Goal: Task Accomplishment & Management: Use online tool/utility

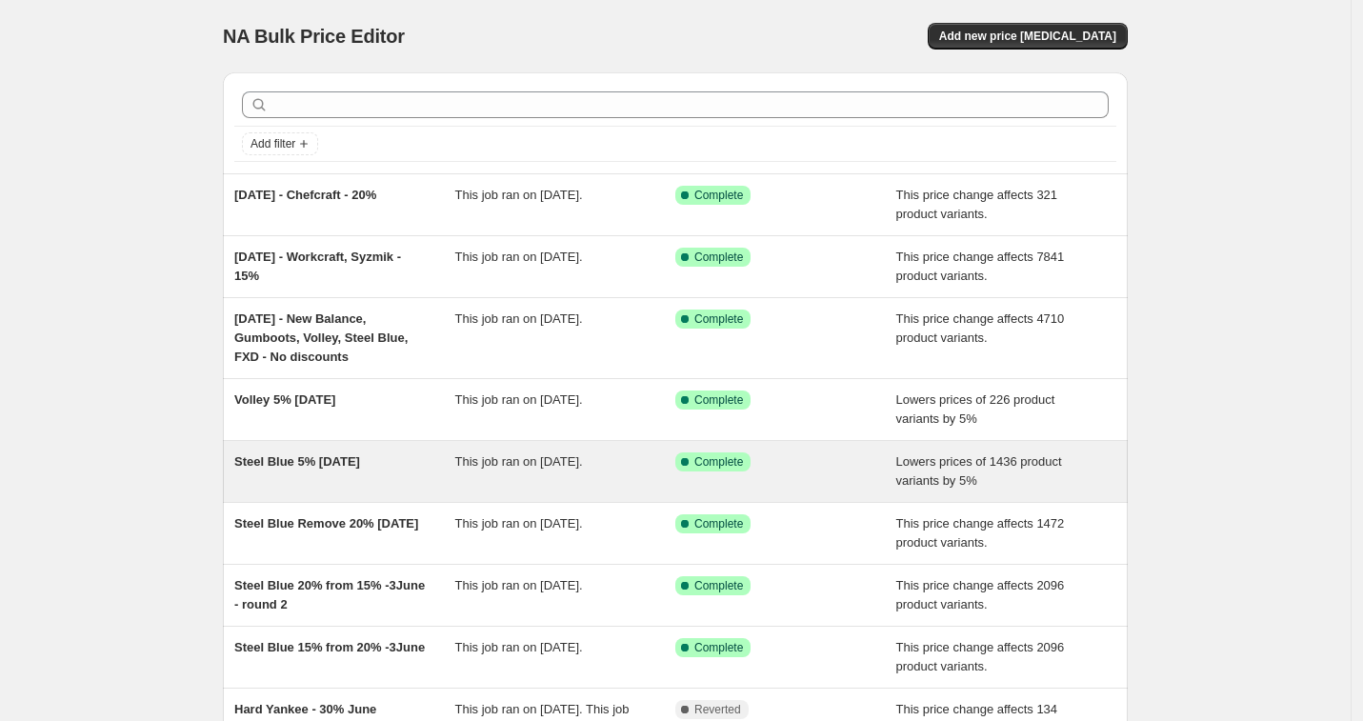
click at [360, 463] on span "Steel Blue 5% [DATE]" at bounding box center [297, 461] width 126 height 14
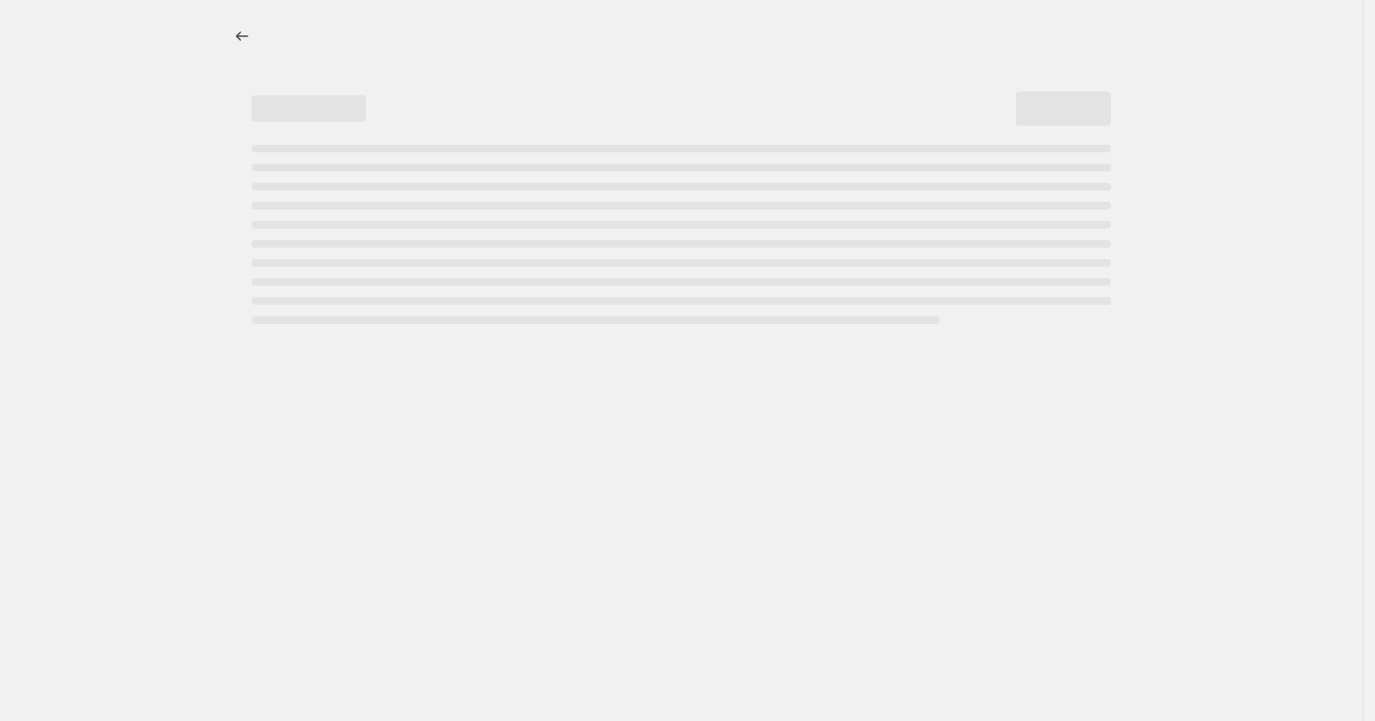
select select "percentage"
select select "vendor"
select select "collection"
select select "not_equal"
select select "collection"
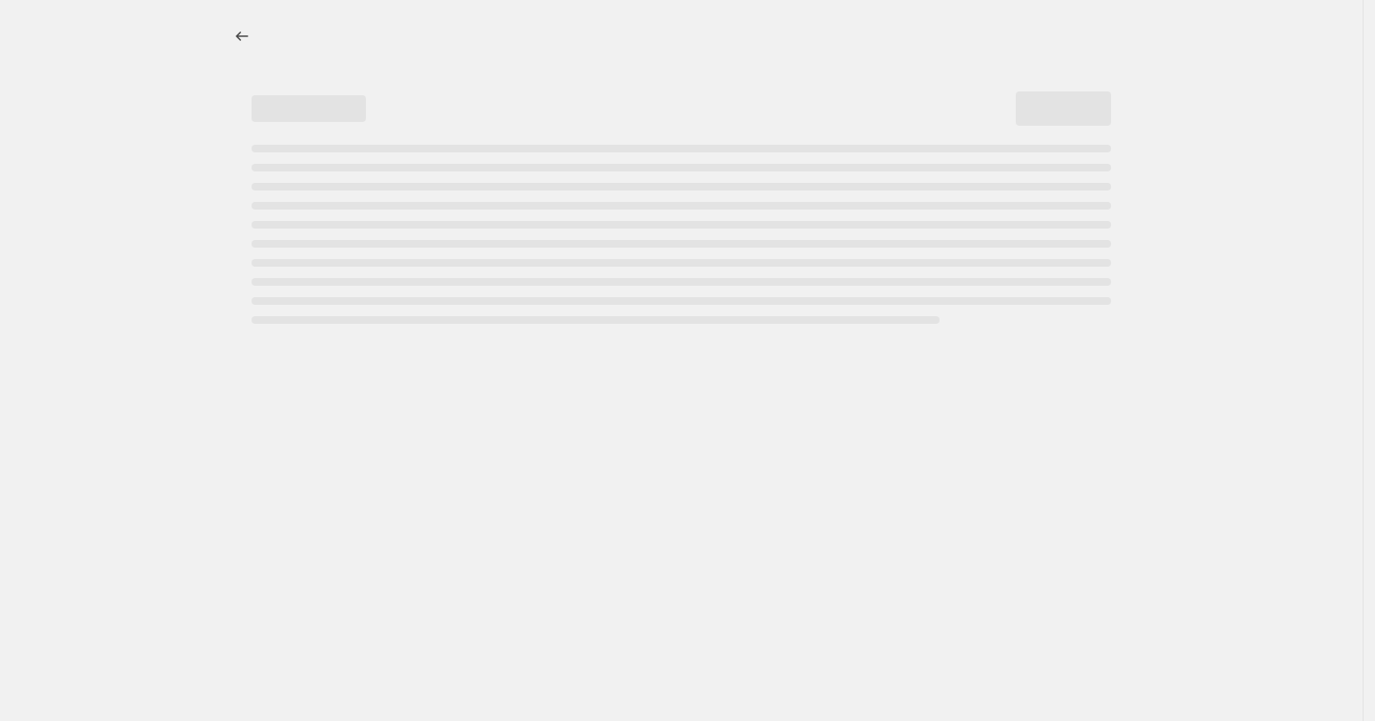
select select "not_equal"
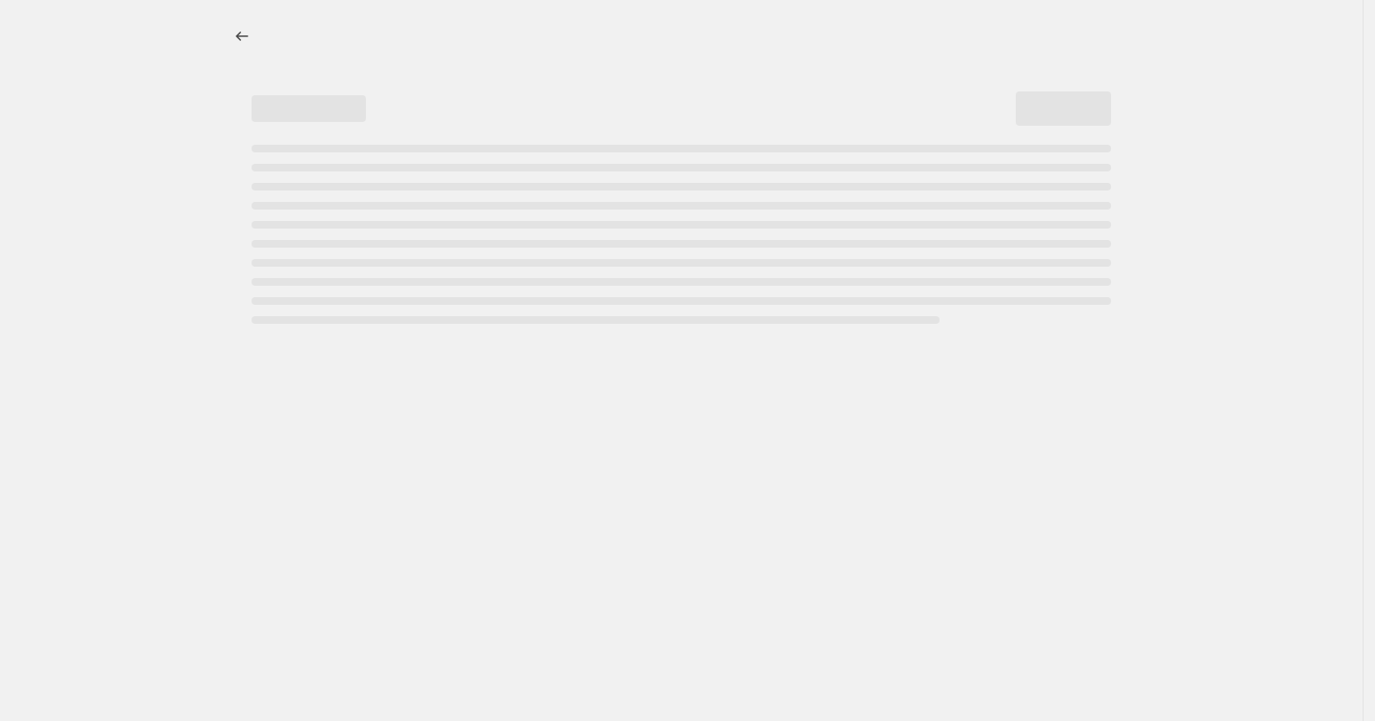
select select "not_equal"
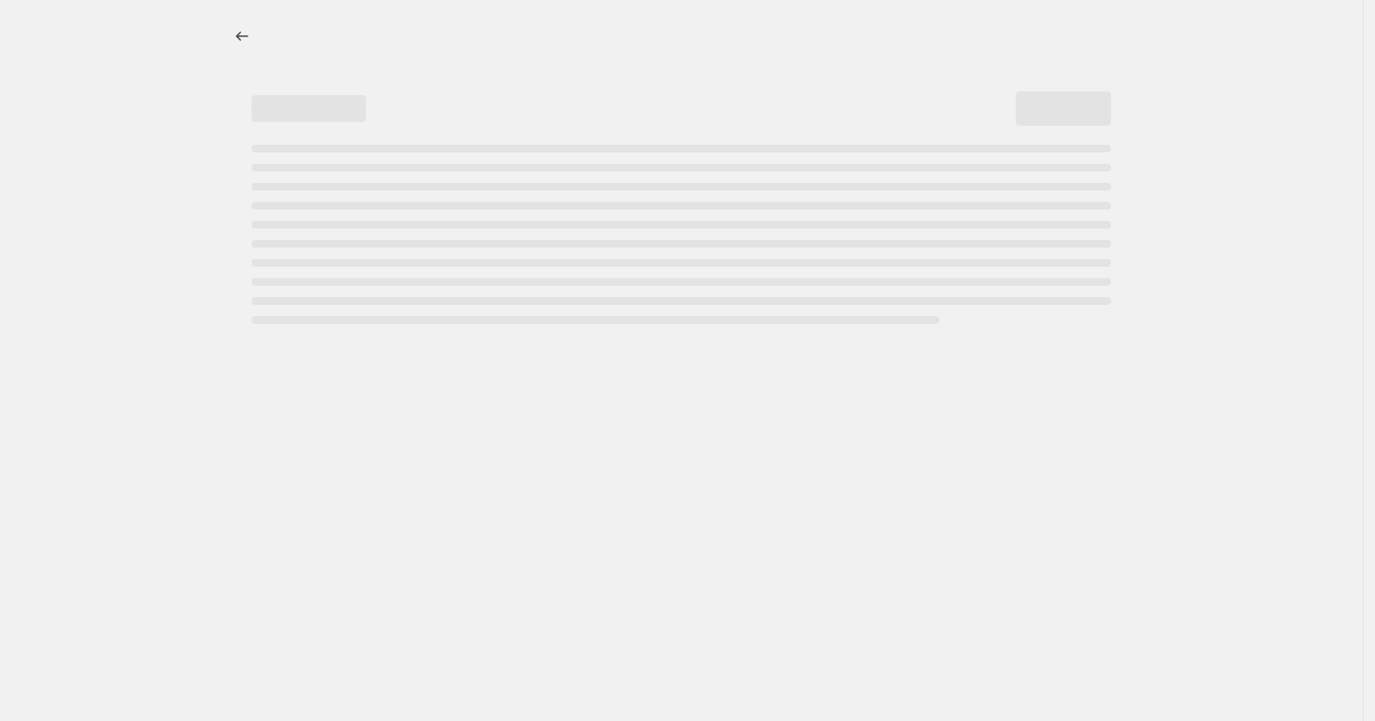
select select "not_equal"
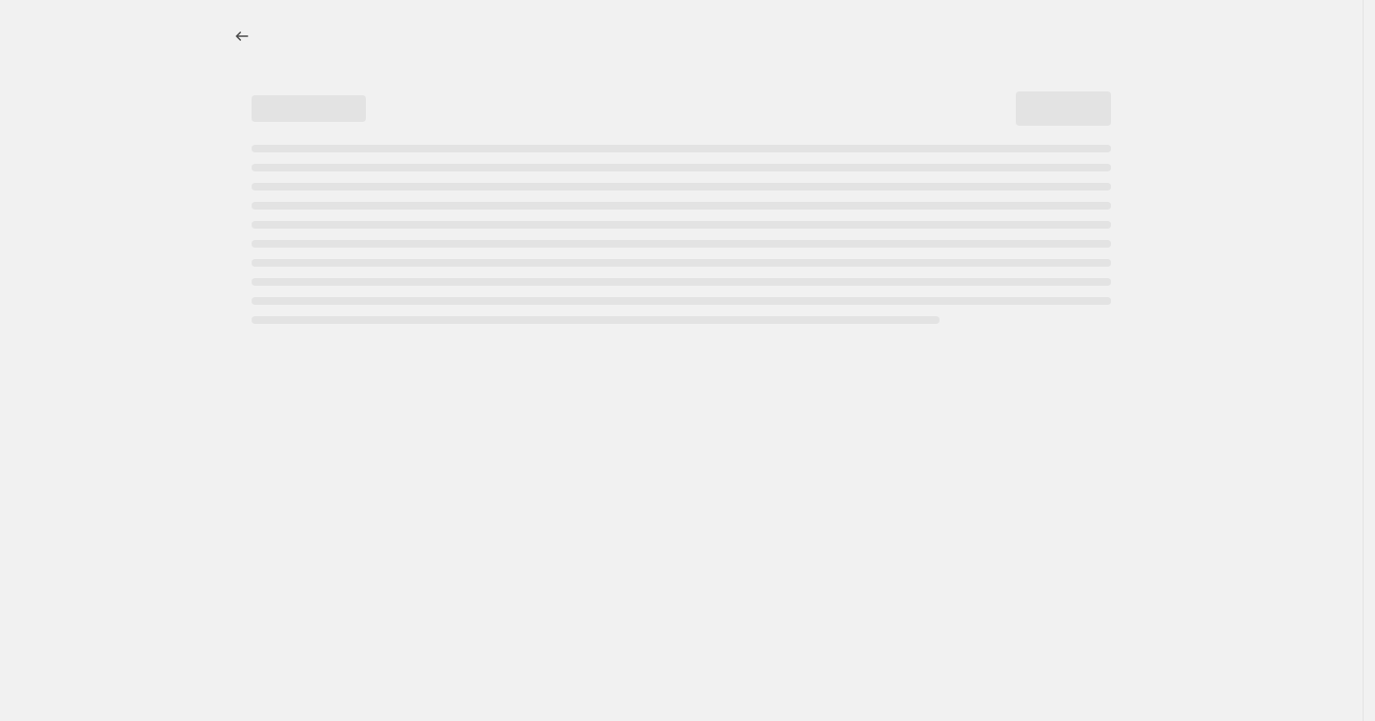
select select "not_equal"
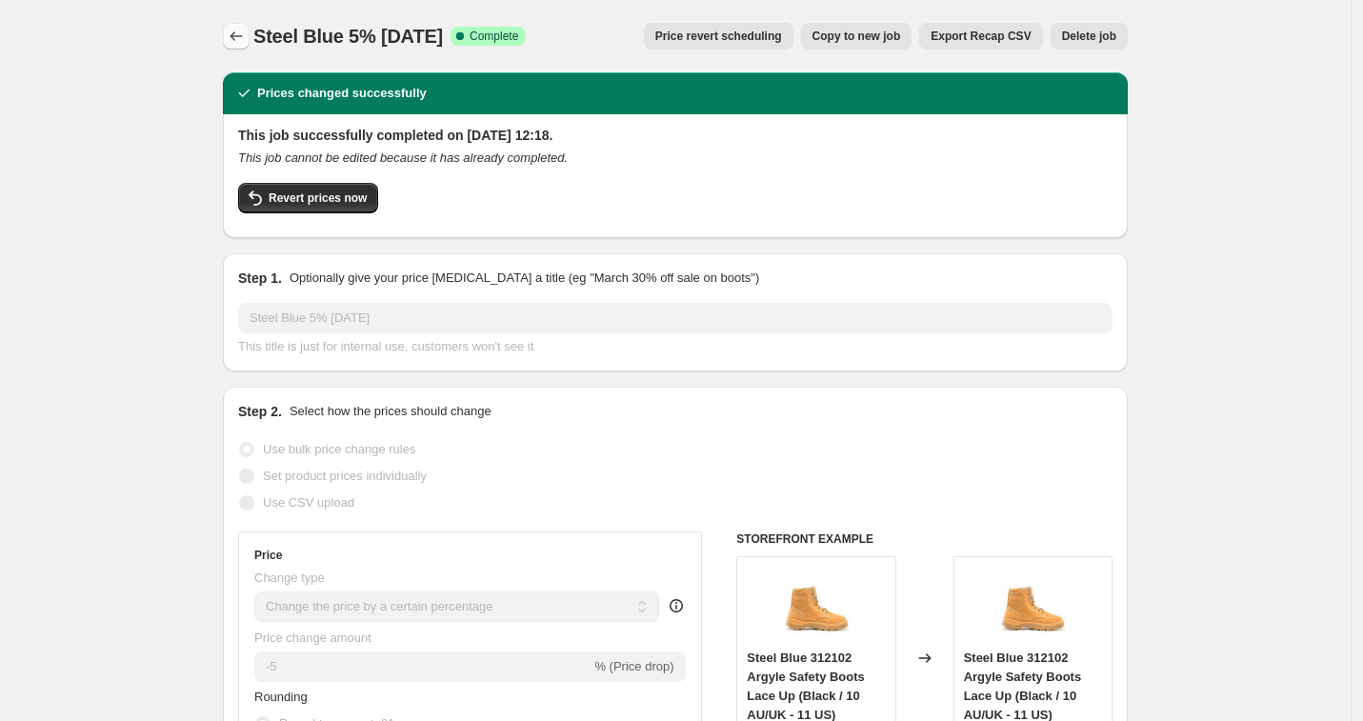
click at [233, 36] on icon "Price change jobs" at bounding box center [236, 36] width 19 height 19
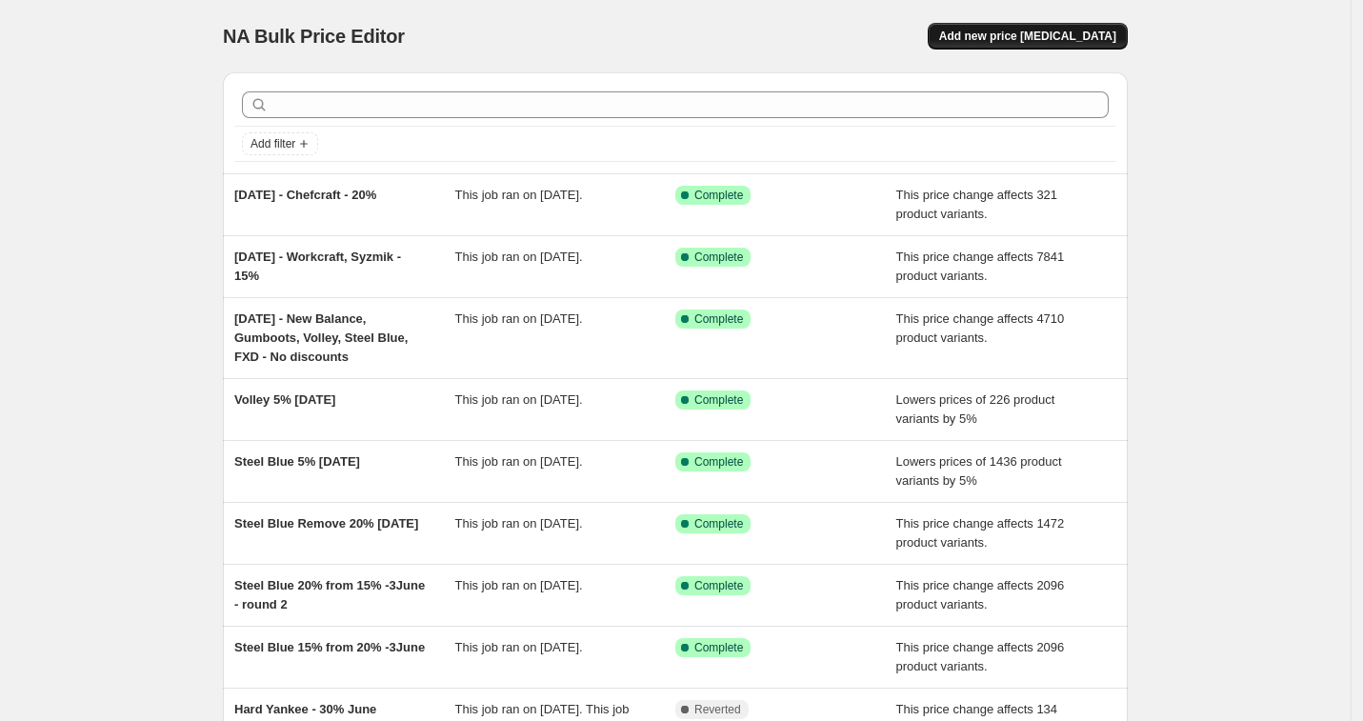
click at [1096, 36] on span "Add new price [MEDICAL_DATA]" at bounding box center [1027, 36] width 177 height 15
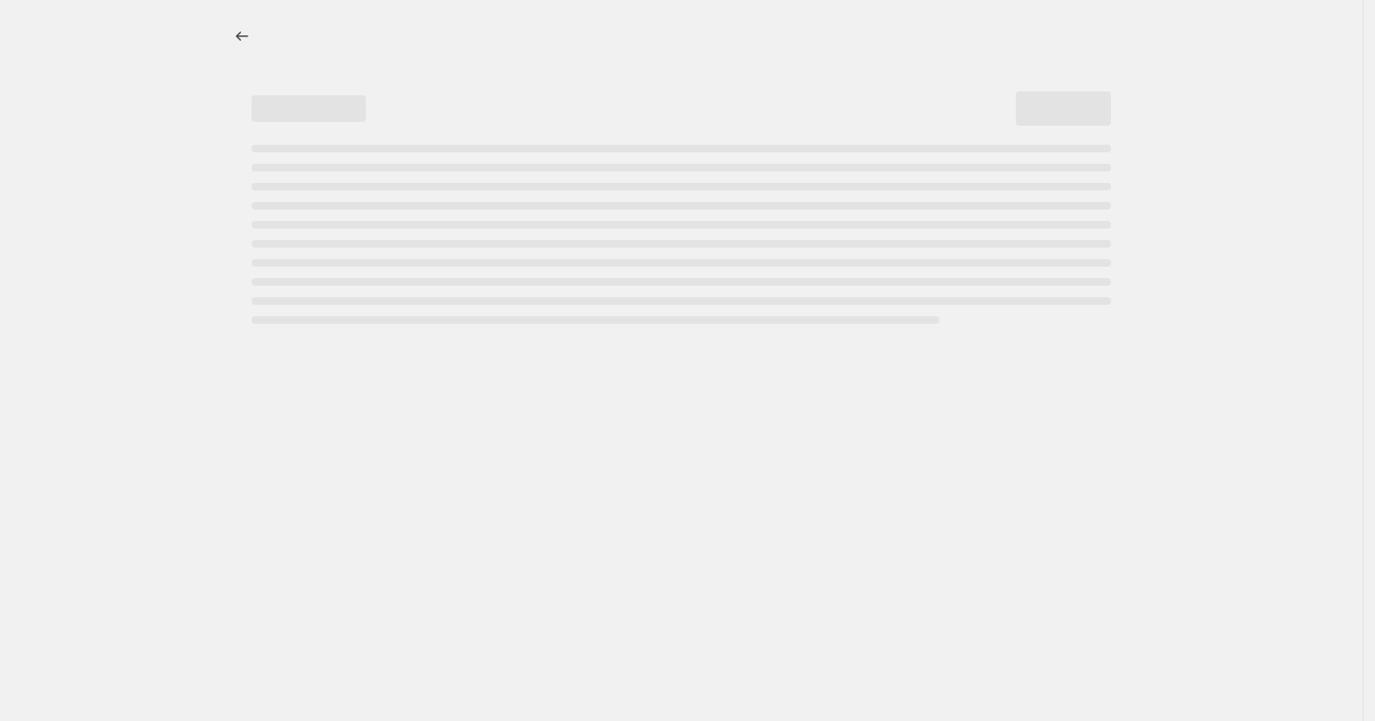
select select "percentage"
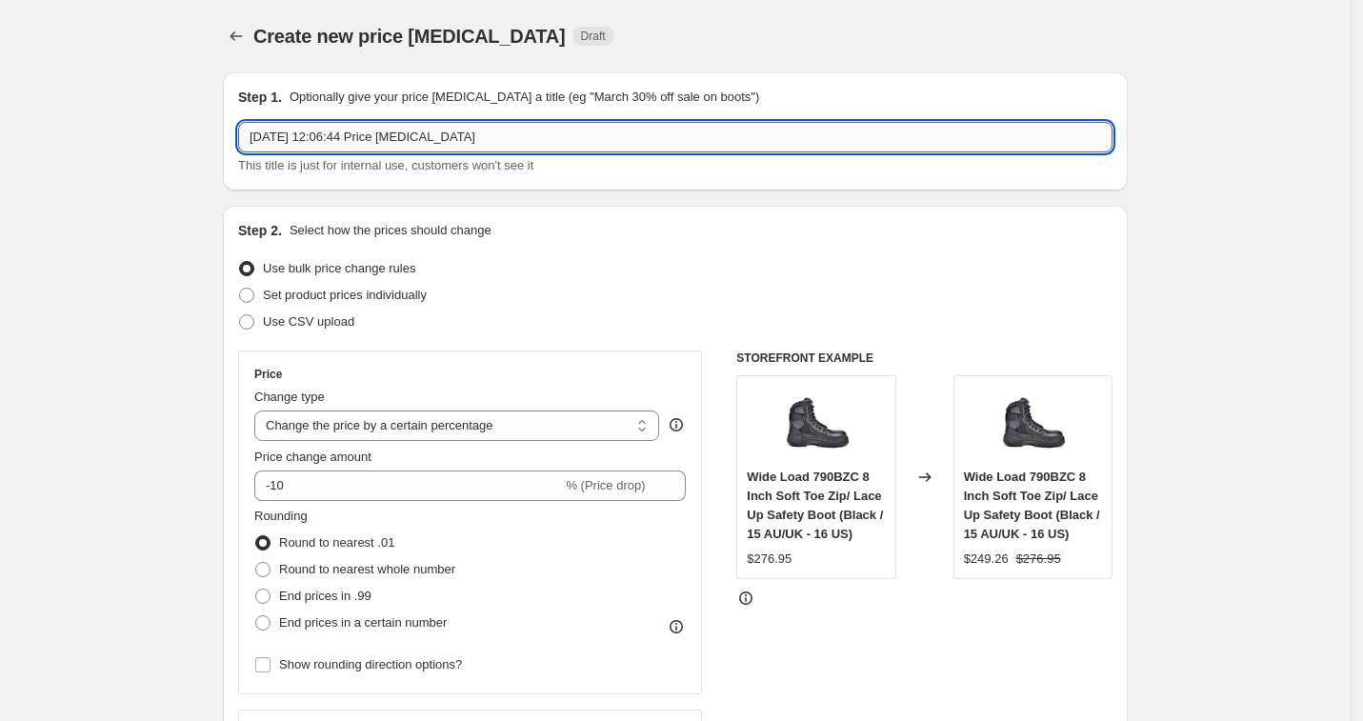
click at [546, 131] on input "[DATE] 12:06:44 Price [MEDICAL_DATA]" at bounding box center [675, 137] width 875 height 30
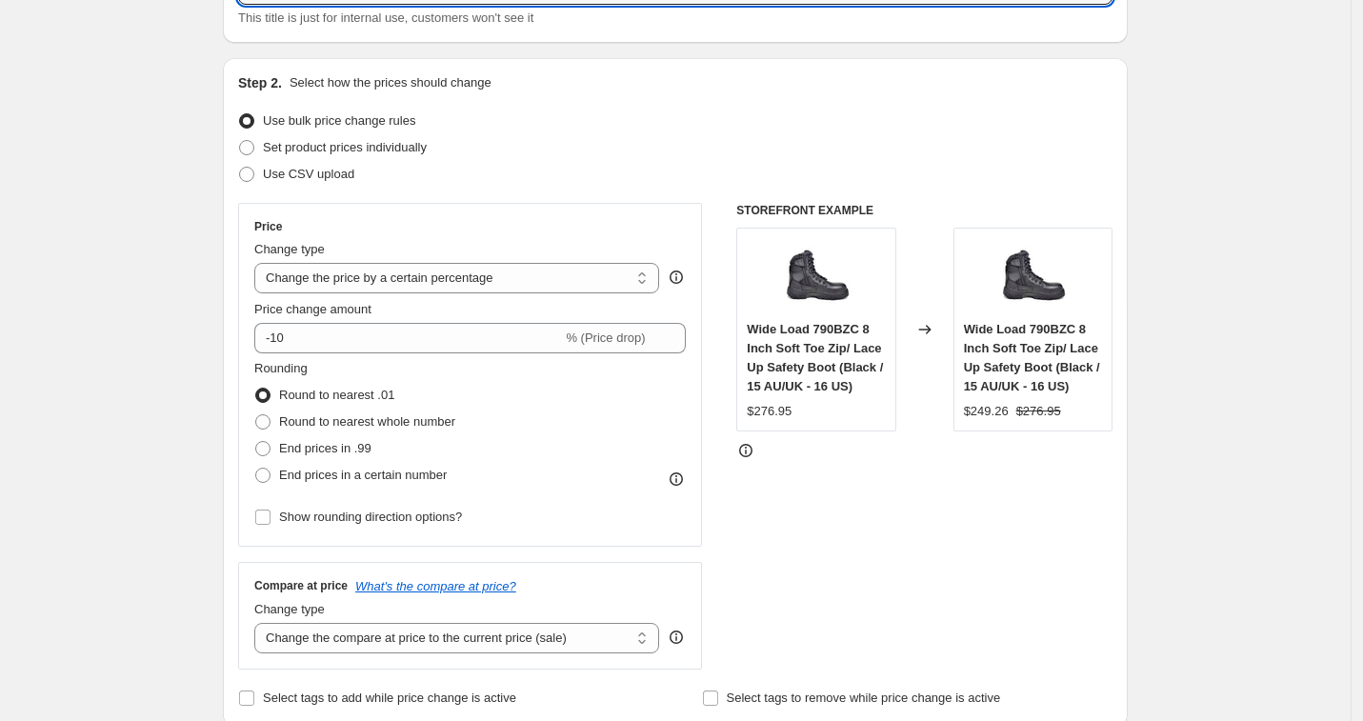
scroll to position [181, 0]
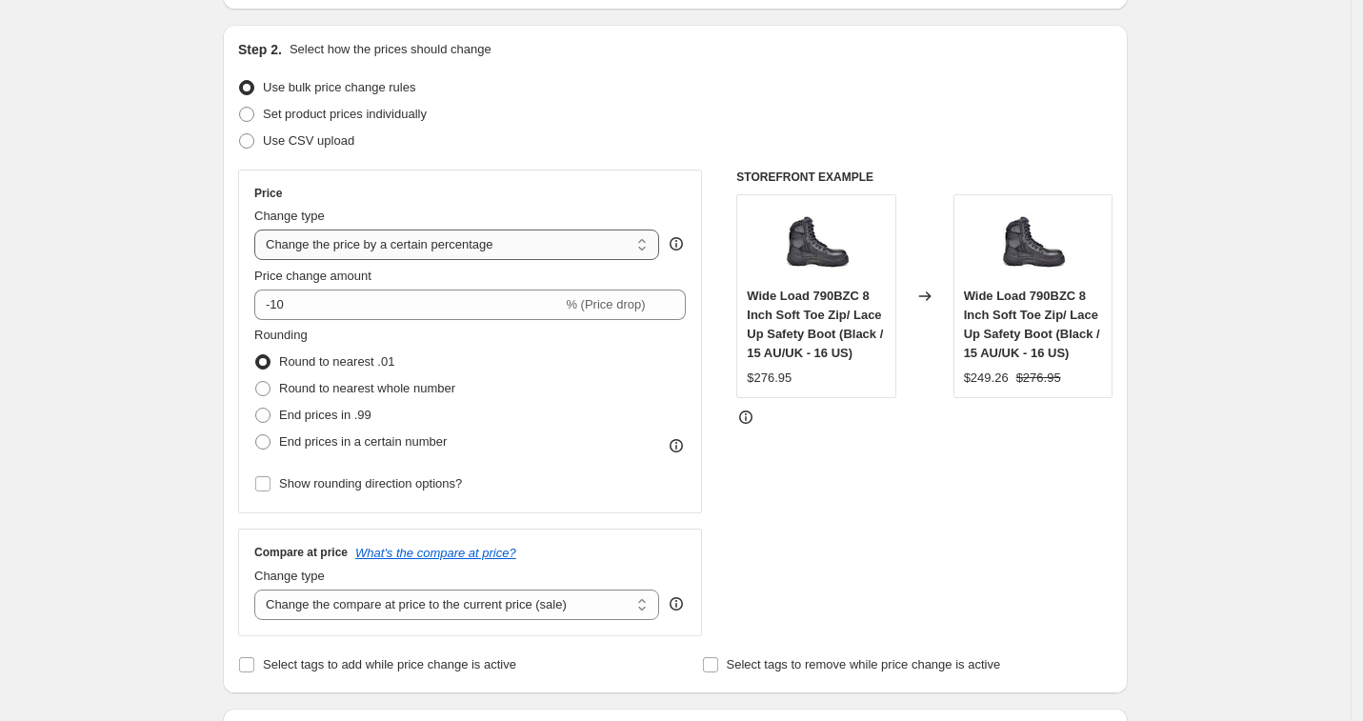
type input "Steel Blue Special 20% products - [DATE]"
click at [543, 246] on select "Change the price to a certain amount Change the price by a certain amount Chang…" at bounding box center [456, 245] width 405 height 30
click at [260, 230] on select "Change the price to a certain amount Change the price by a certain amount Chang…" at bounding box center [456, 245] width 405 height 30
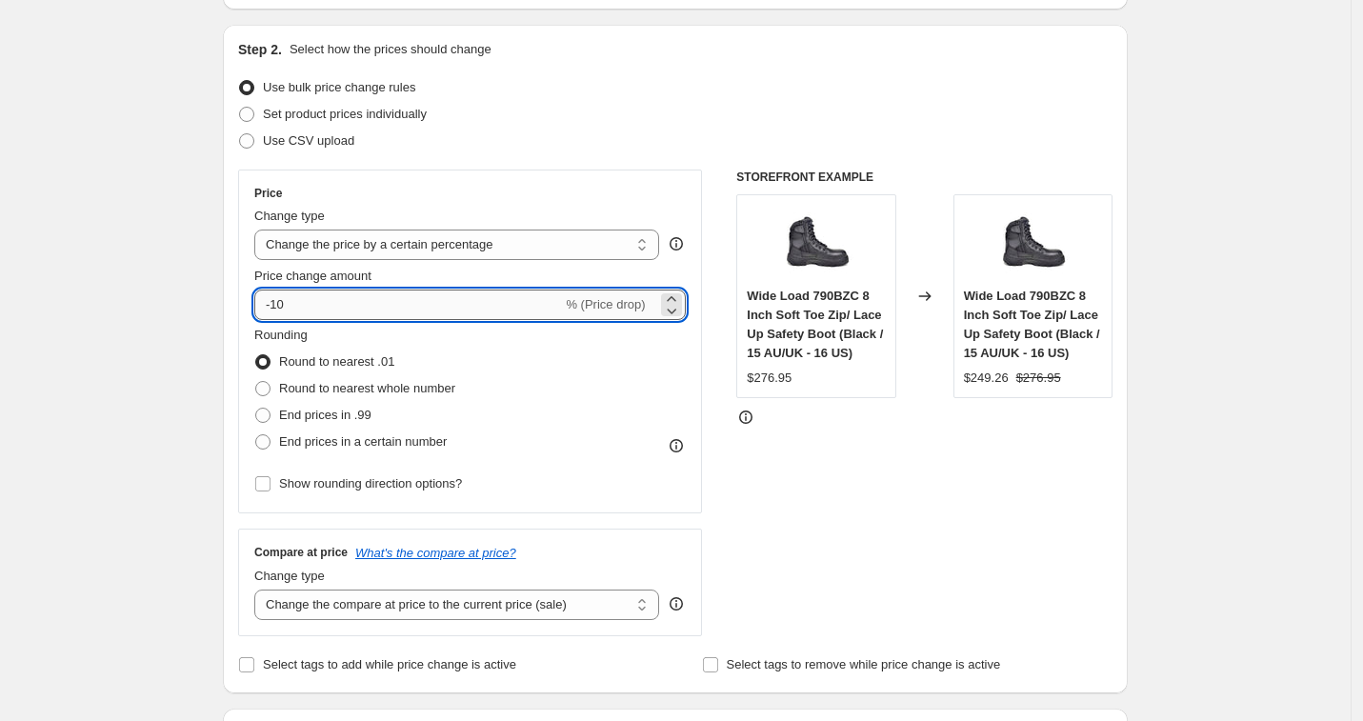
drag, startPoint x: 290, startPoint y: 307, endPoint x: 278, endPoint y: 309, distance: 11.6
click at [278, 309] on input "-10" at bounding box center [408, 305] width 308 height 30
type input "-20"
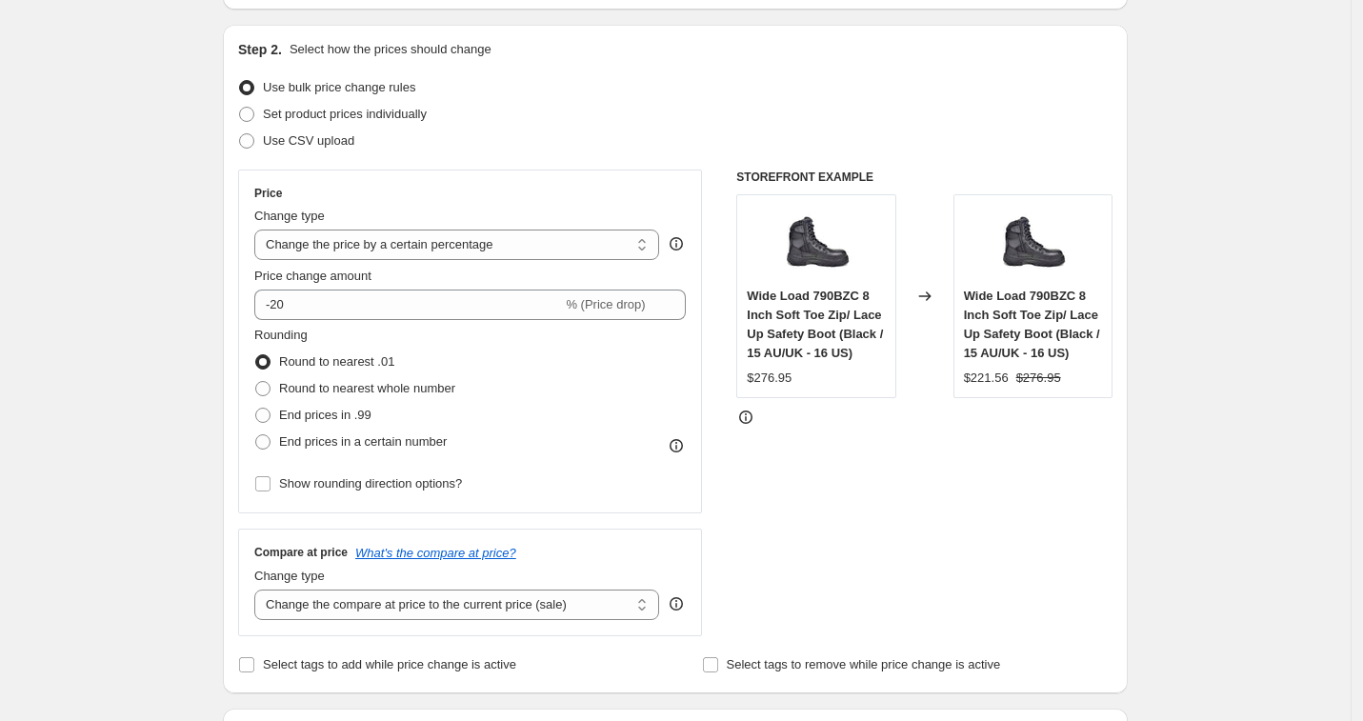
click at [642, 414] on div "Rounding Round to nearest .01 Round to nearest whole number End prices in .99 E…" at bounding box center [470, 391] width 432 height 130
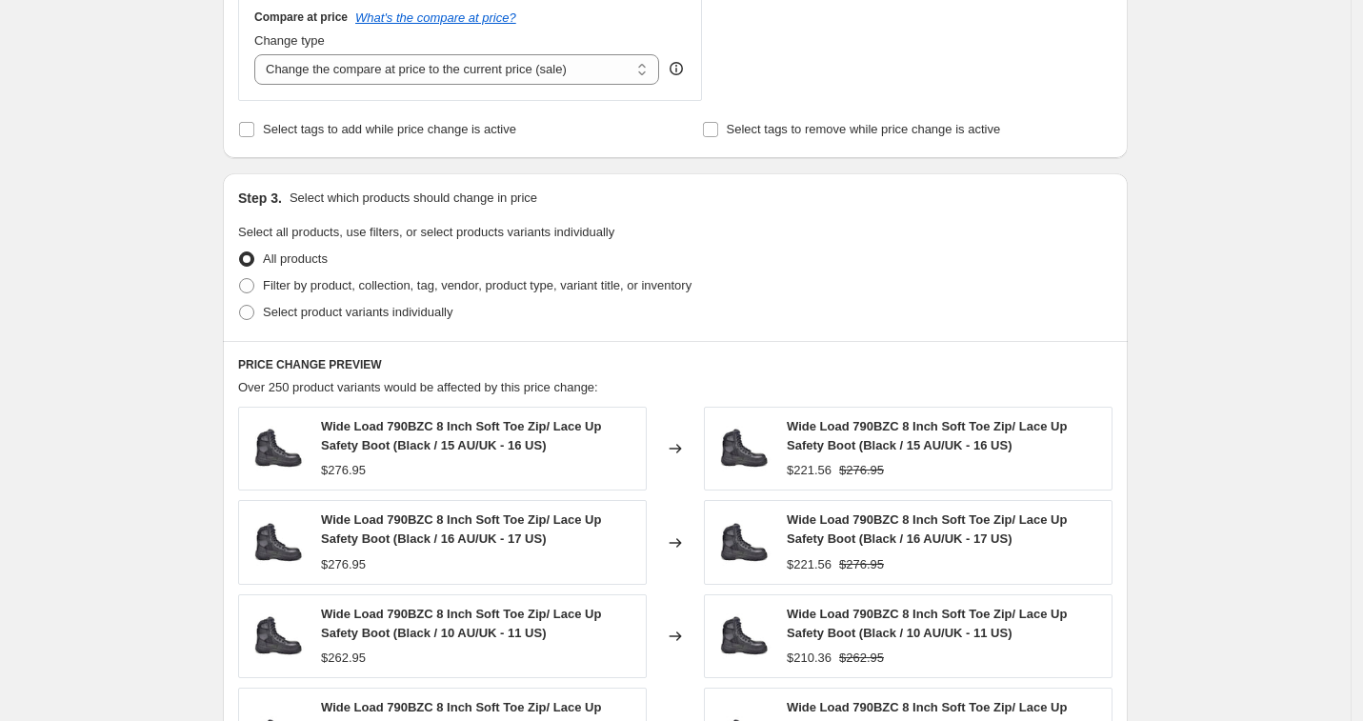
scroll to position [798, 0]
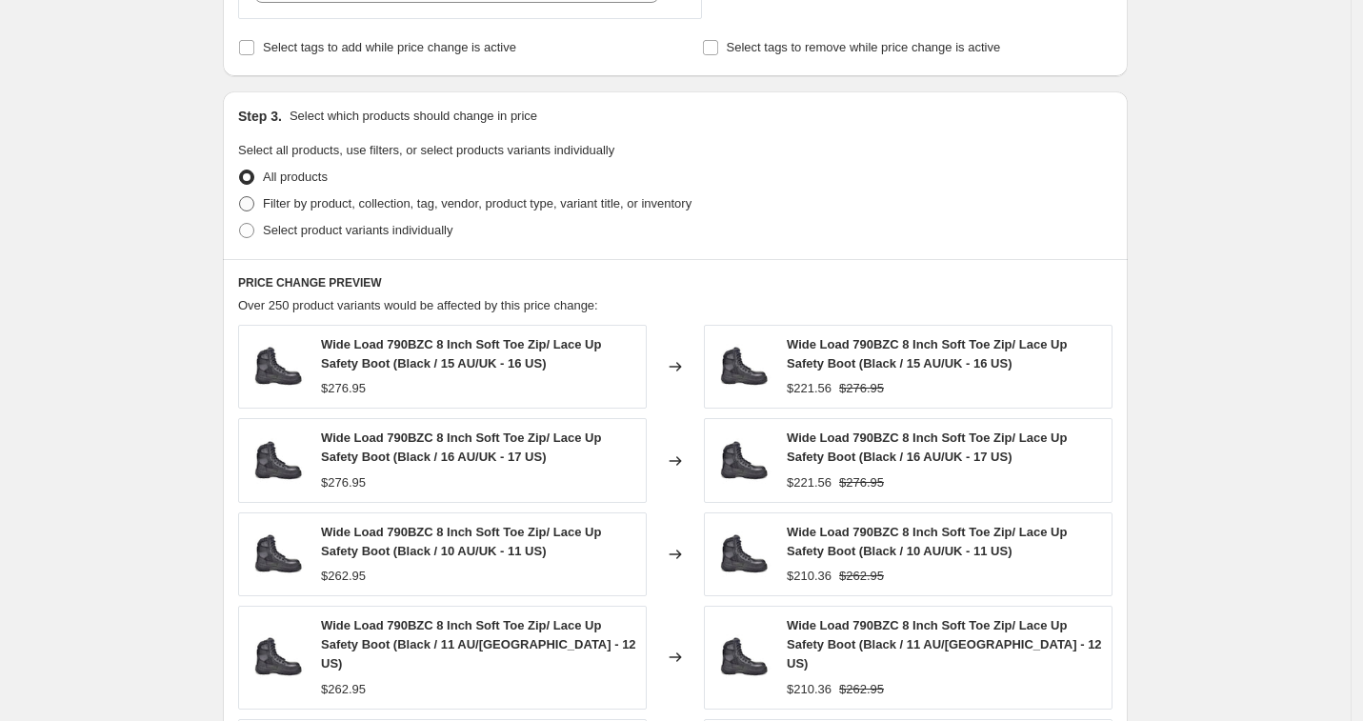
click at [436, 206] on span "Filter by product, collection, tag, vendor, product type, variant title, or inv…" at bounding box center [477, 203] width 429 height 14
click at [240, 197] on input "Filter by product, collection, tag, vendor, product type, variant title, or inv…" at bounding box center [239, 196] width 1 height 1
radio input "true"
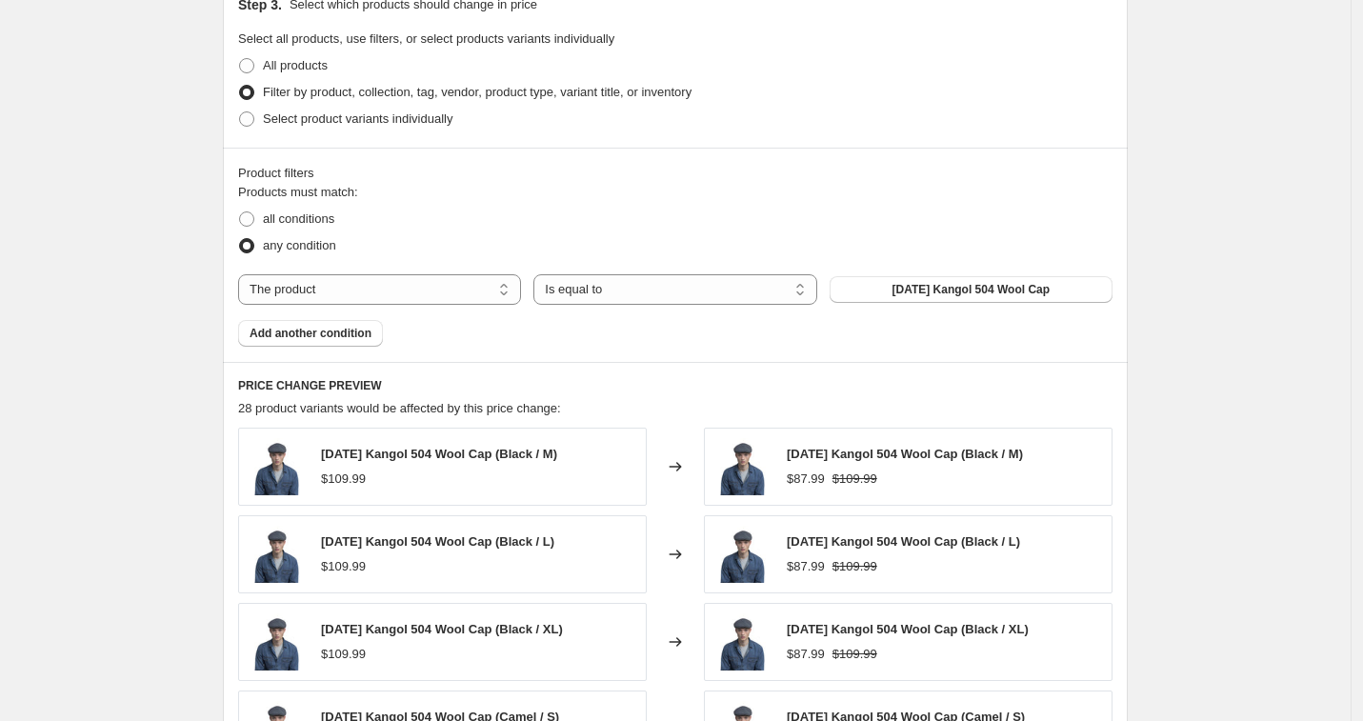
scroll to position [927, 0]
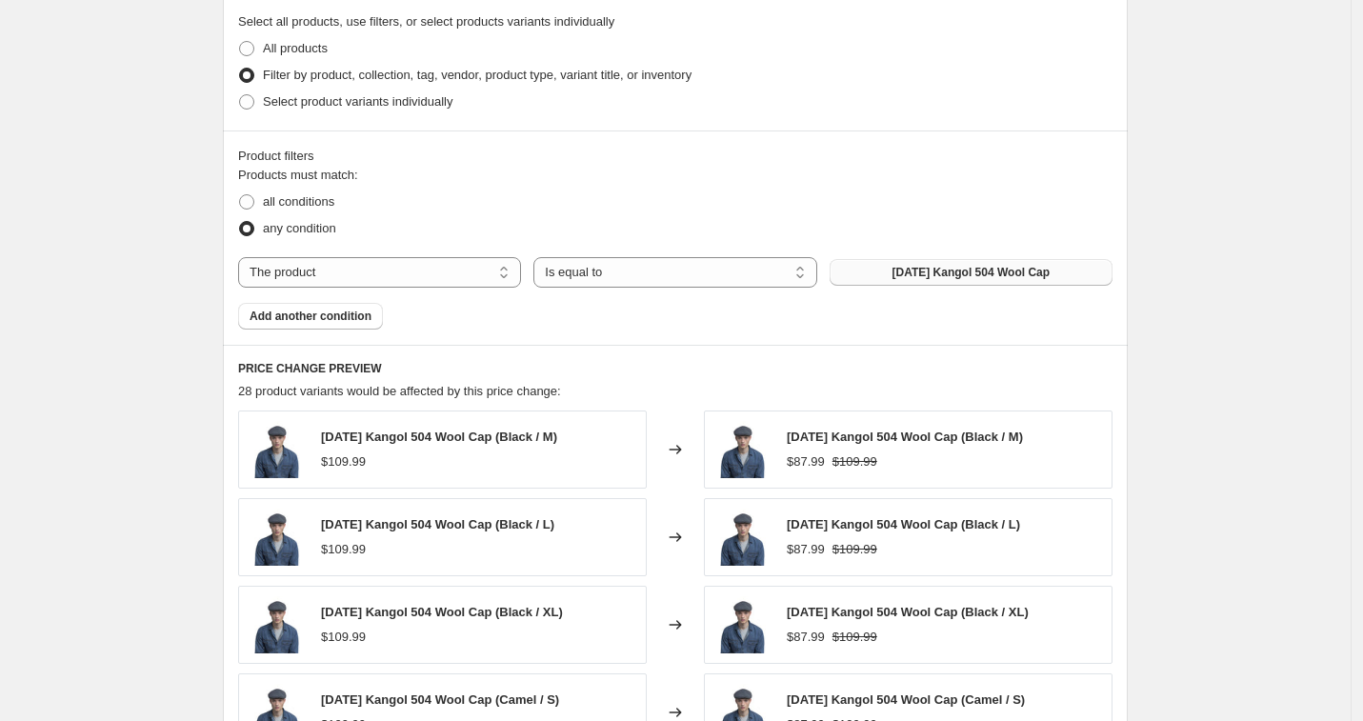
click at [935, 278] on span "[DATE] Kangol 504 Wool Cap" at bounding box center [972, 272] width 158 height 15
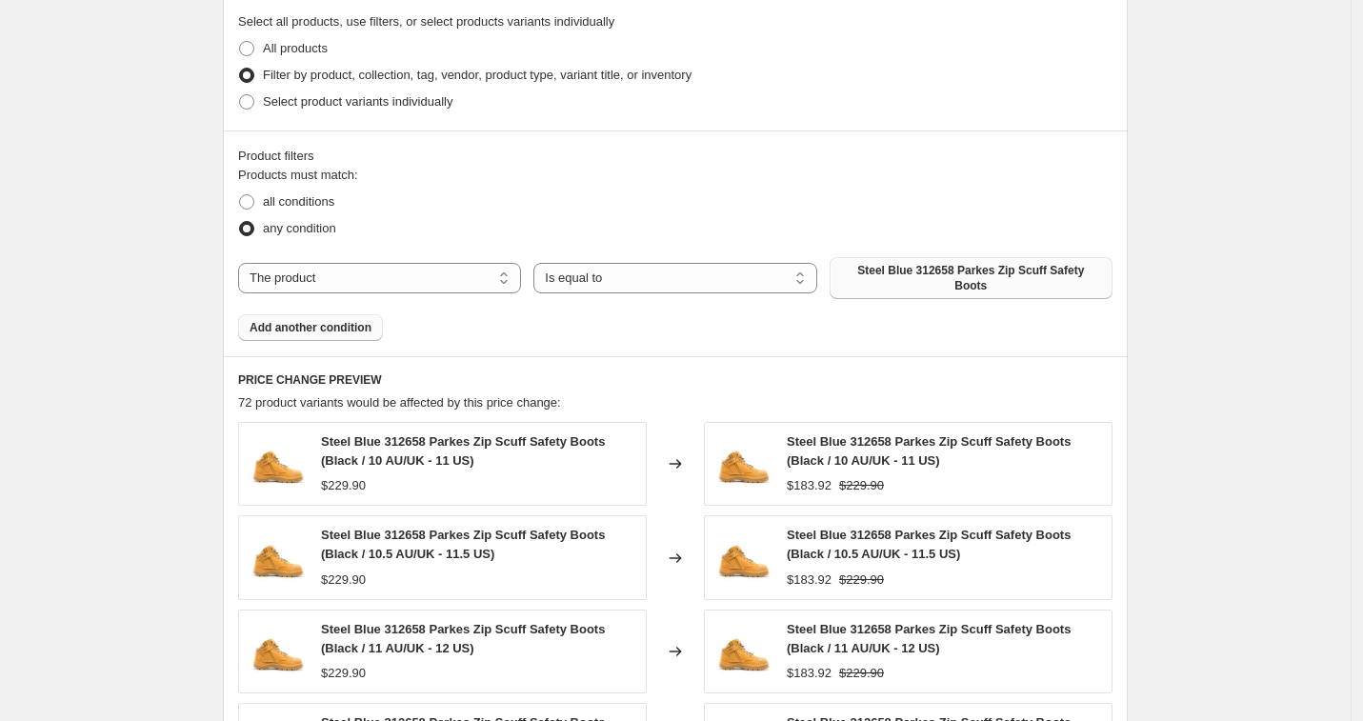
click at [347, 333] on span "Add another condition" at bounding box center [311, 327] width 122 height 15
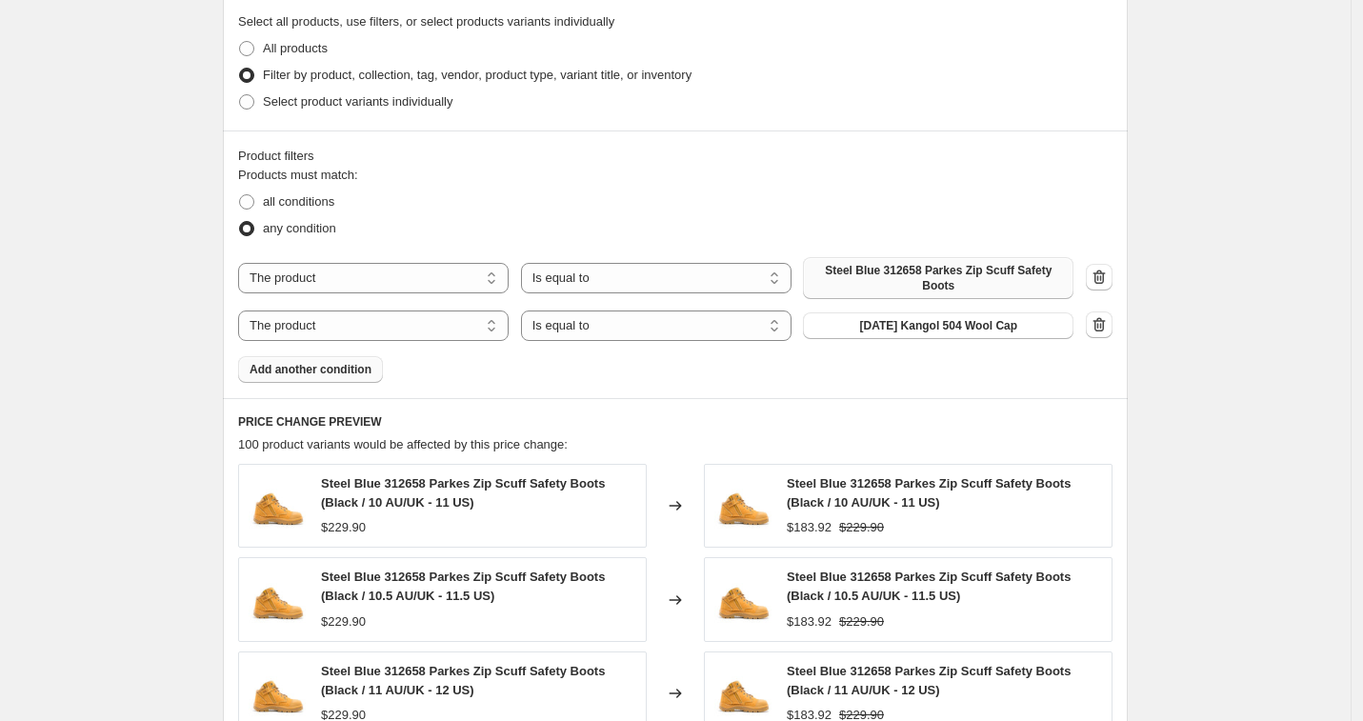
click at [329, 372] on span "Add another condition" at bounding box center [311, 369] width 122 height 15
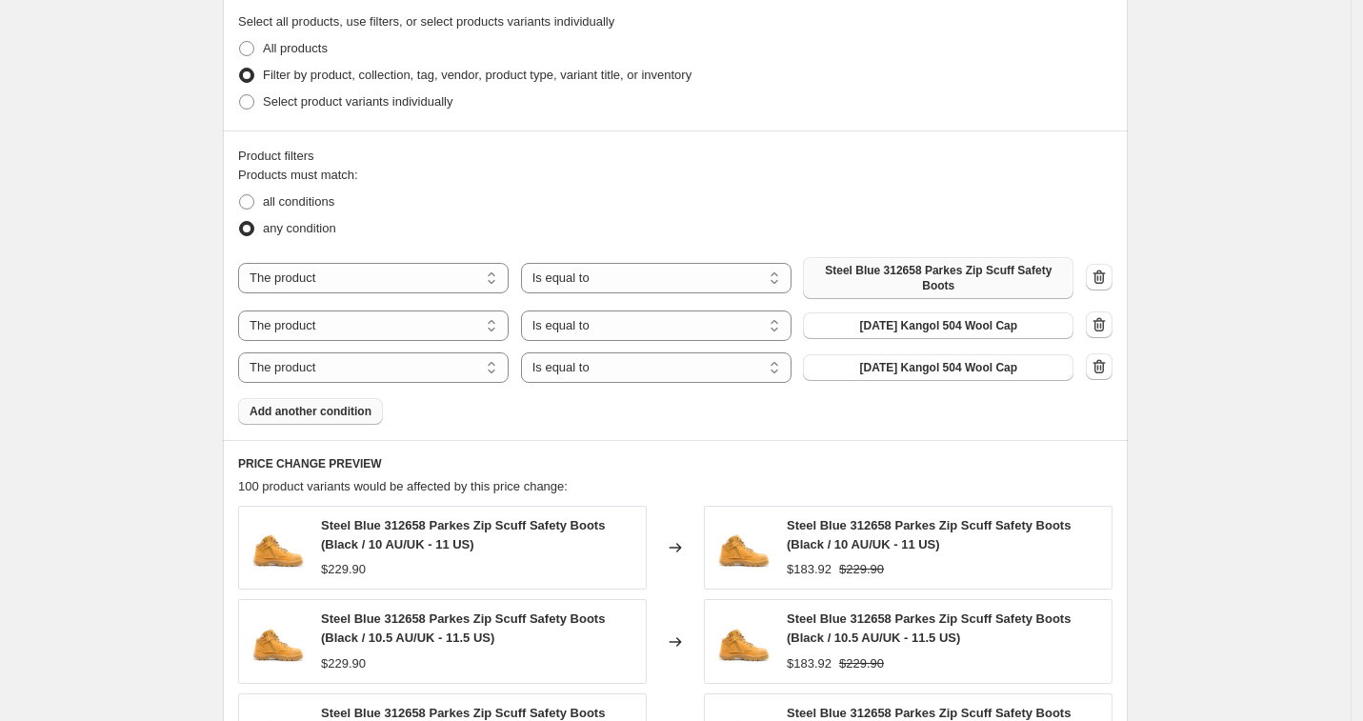
click at [365, 415] on span "Add another condition" at bounding box center [311, 411] width 122 height 15
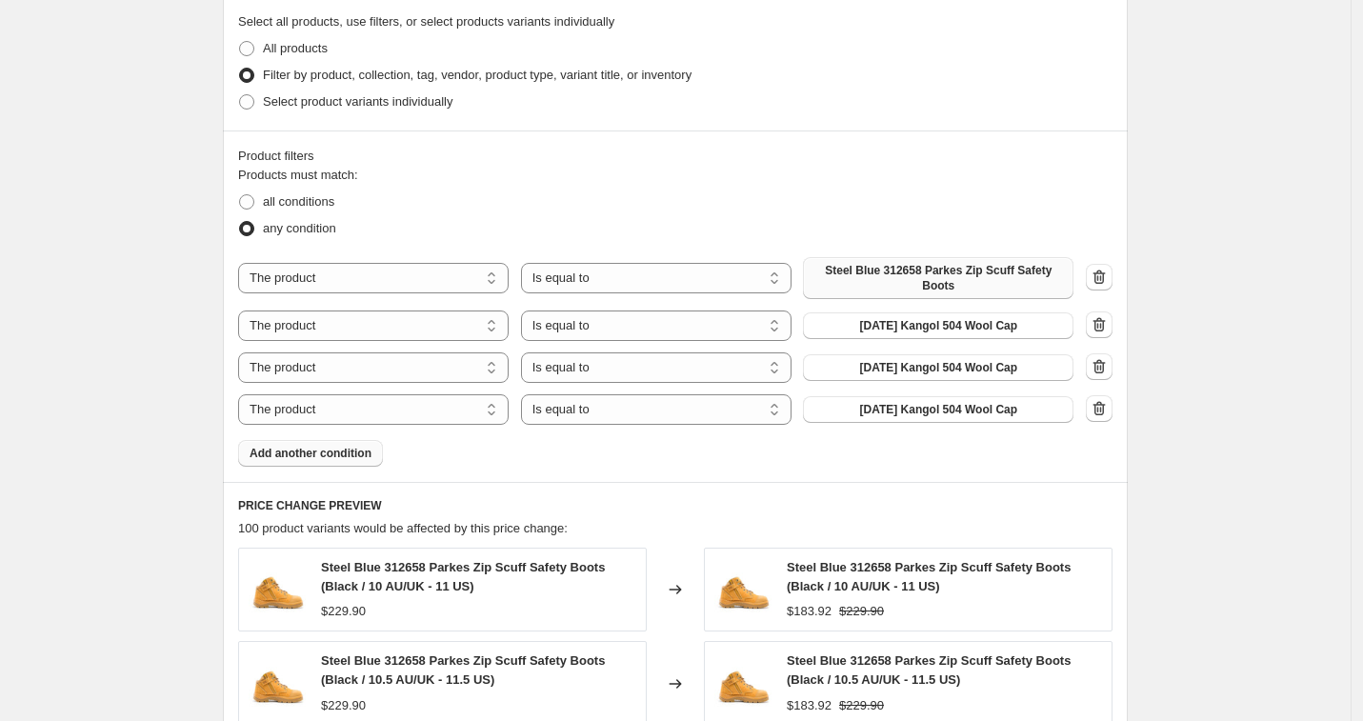
click at [372, 454] on span "Add another condition" at bounding box center [311, 453] width 122 height 15
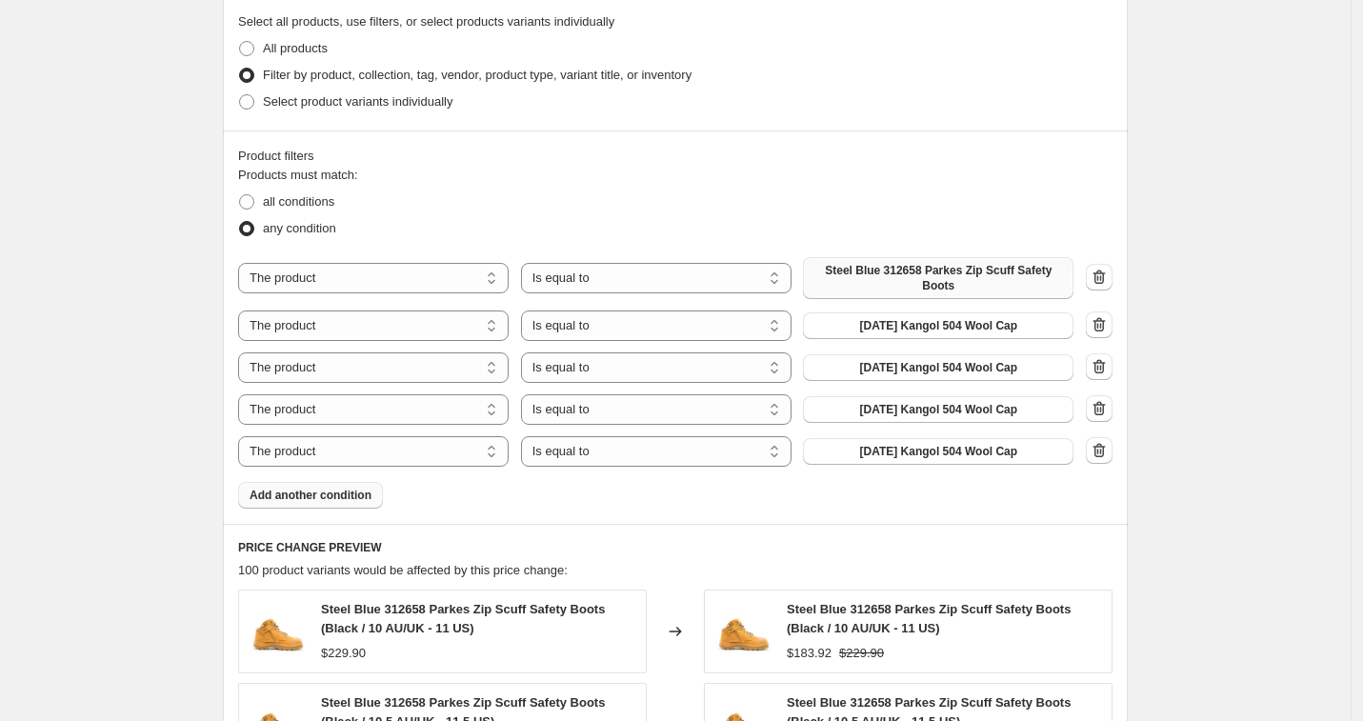
click at [358, 496] on span "Add another condition" at bounding box center [311, 495] width 122 height 15
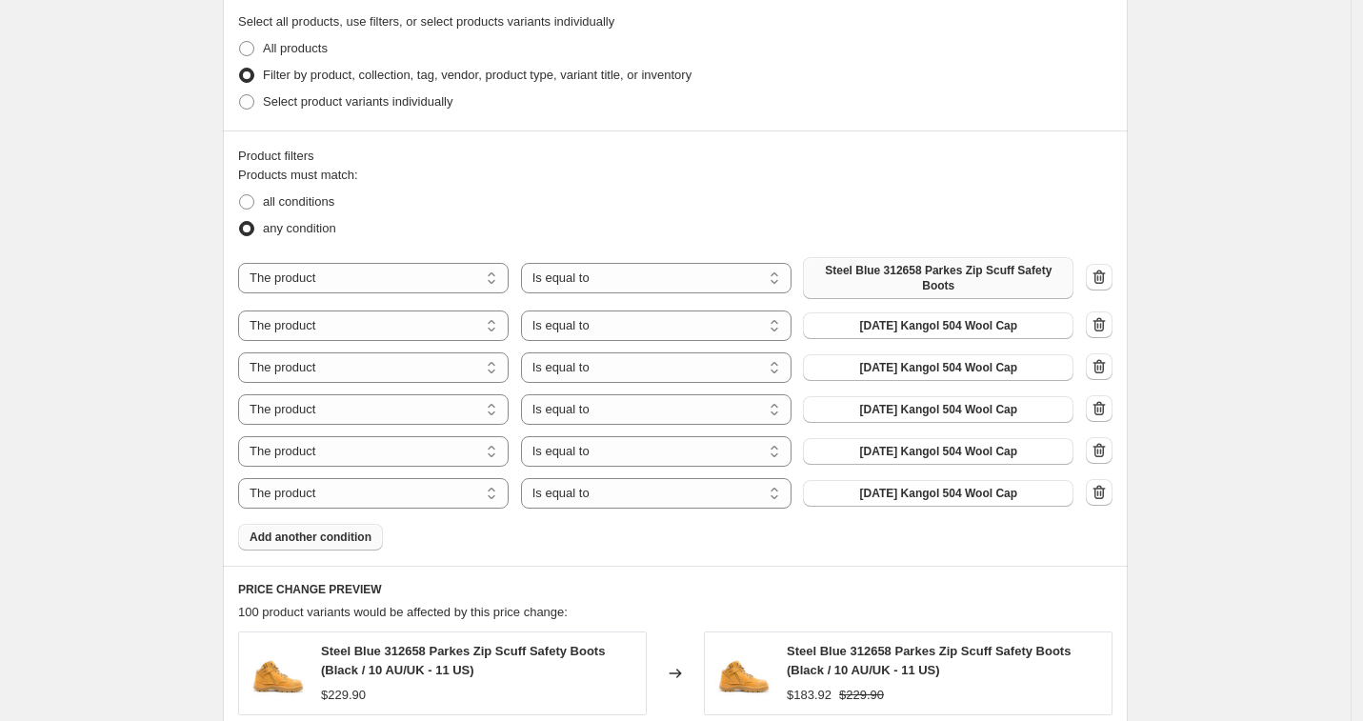
click at [379, 535] on button "Add another condition" at bounding box center [310, 537] width 145 height 27
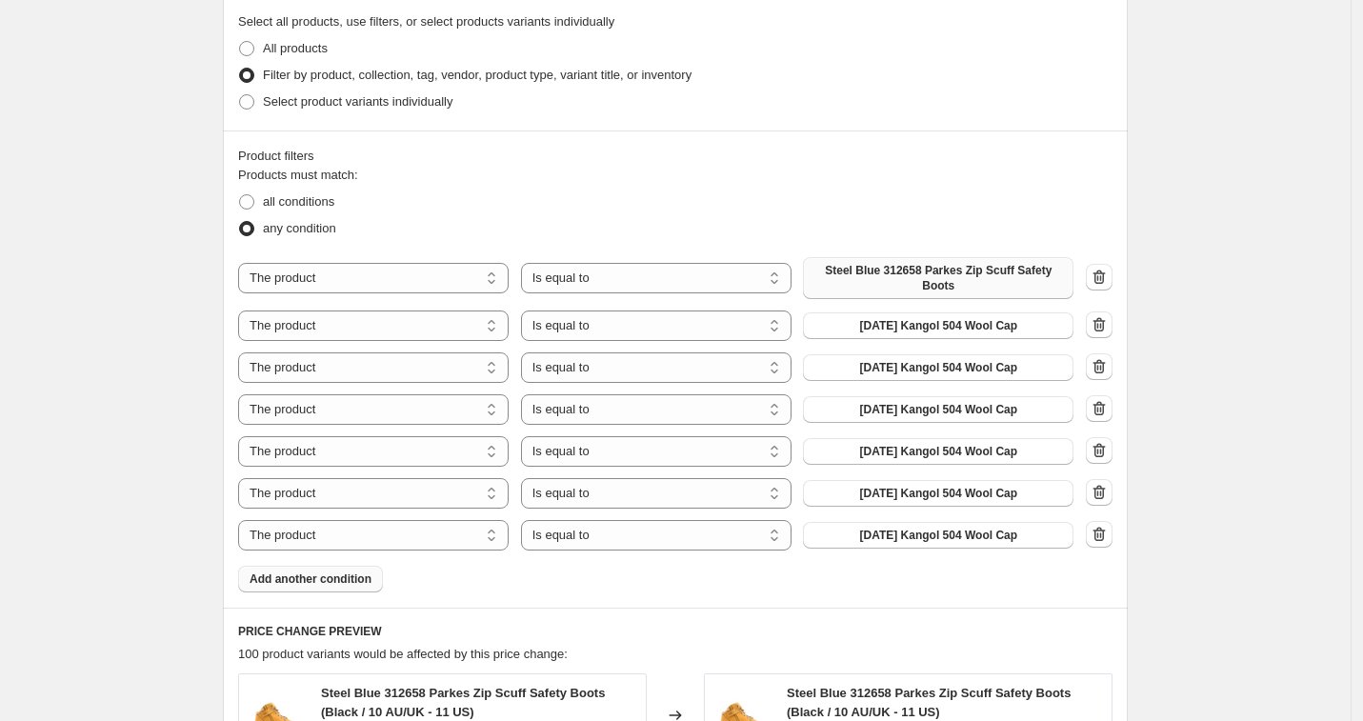
click at [372, 582] on span "Add another condition" at bounding box center [311, 579] width 122 height 15
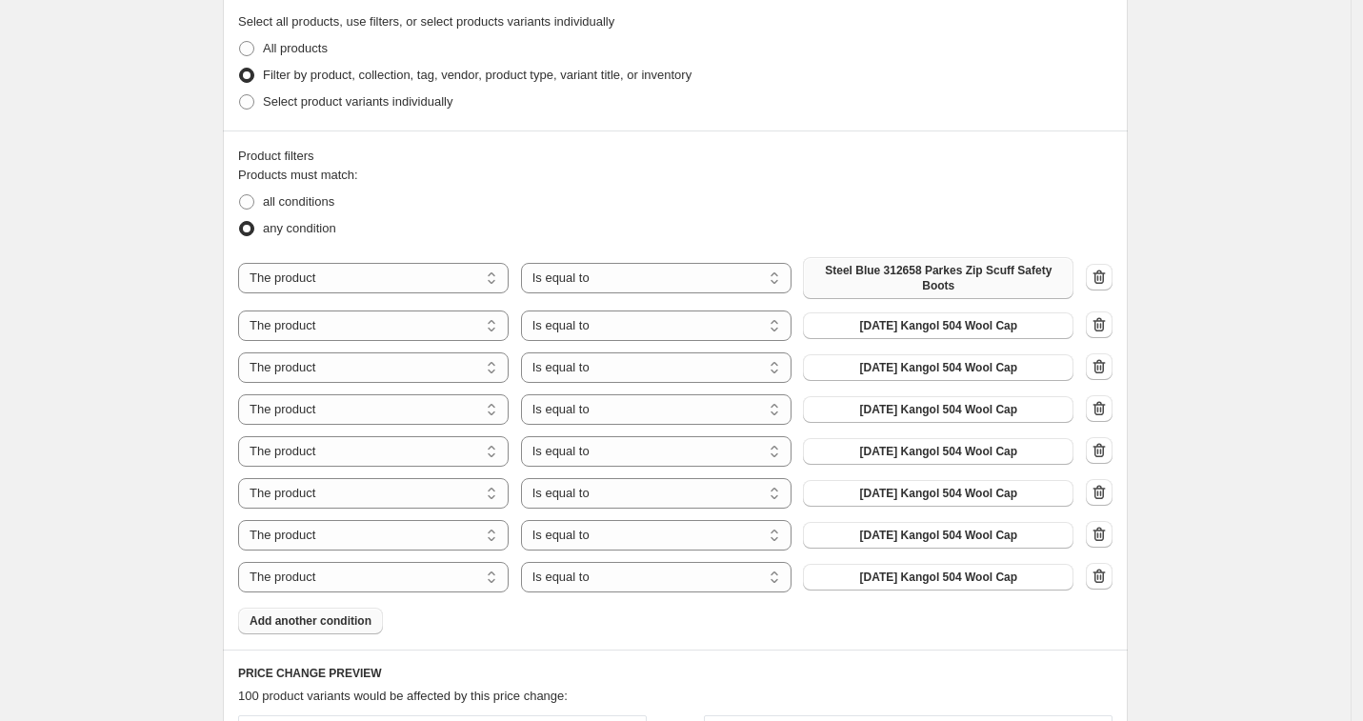
click at [372, 619] on span "Add another condition" at bounding box center [311, 621] width 122 height 15
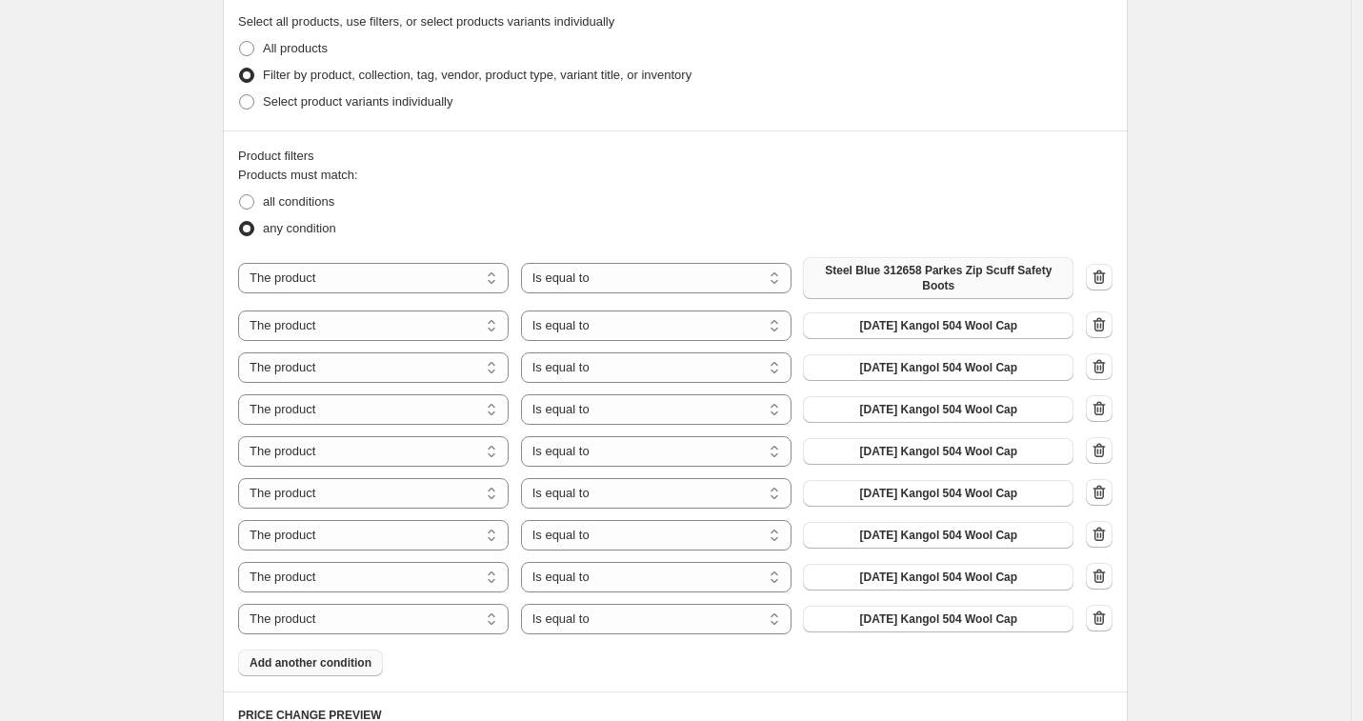
click at [372, 667] on span "Add another condition" at bounding box center [311, 662] width 122 height 15
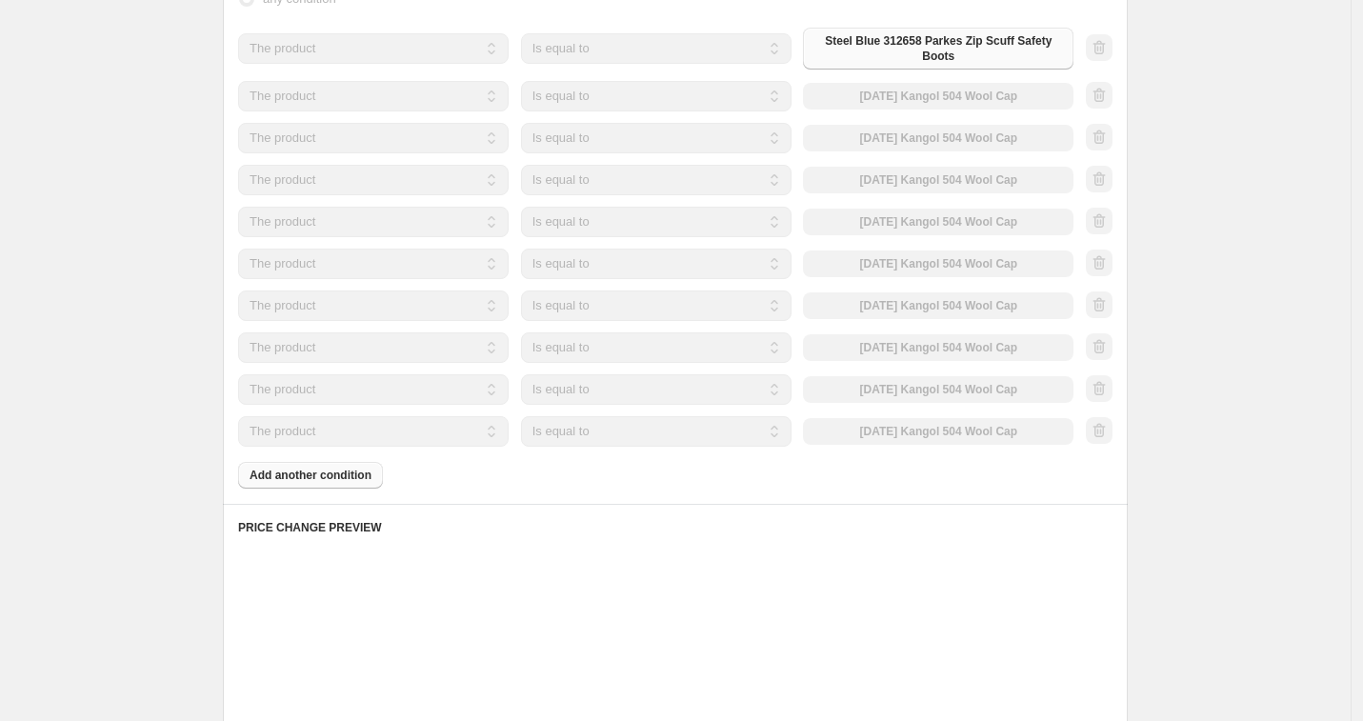
scroll to position [1235, 0]
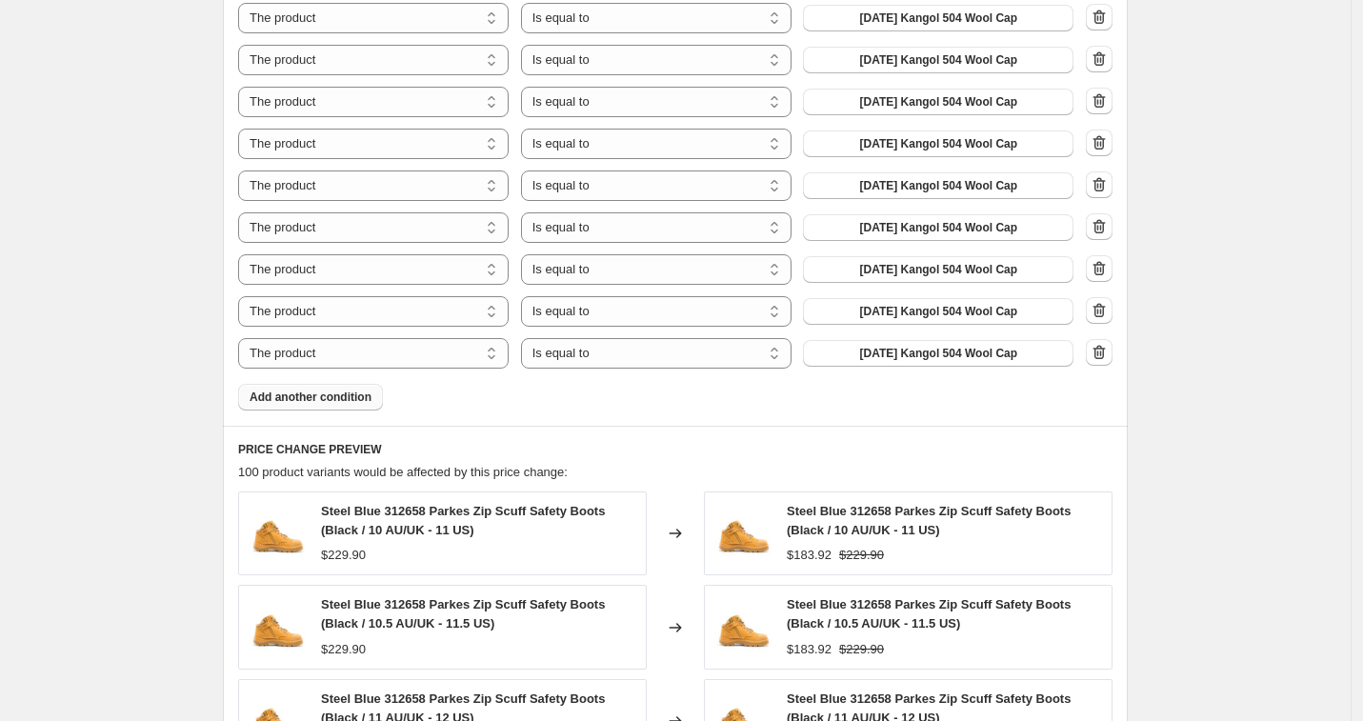
click at [322, 390] on span "Add another condition" at bounding box center [311, 397] width 122 height 15
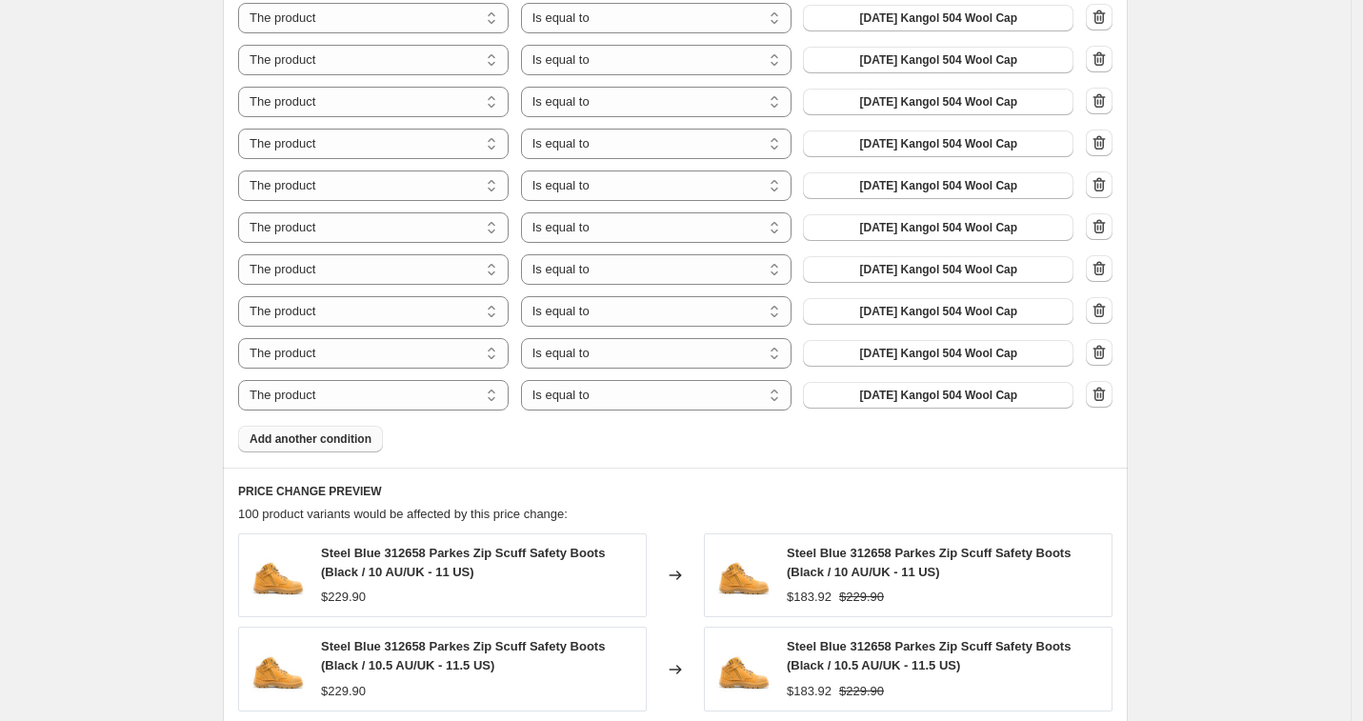
click at [357, 443] on span "Add another condition" at bounding box center [311, 439] width 122 height 15
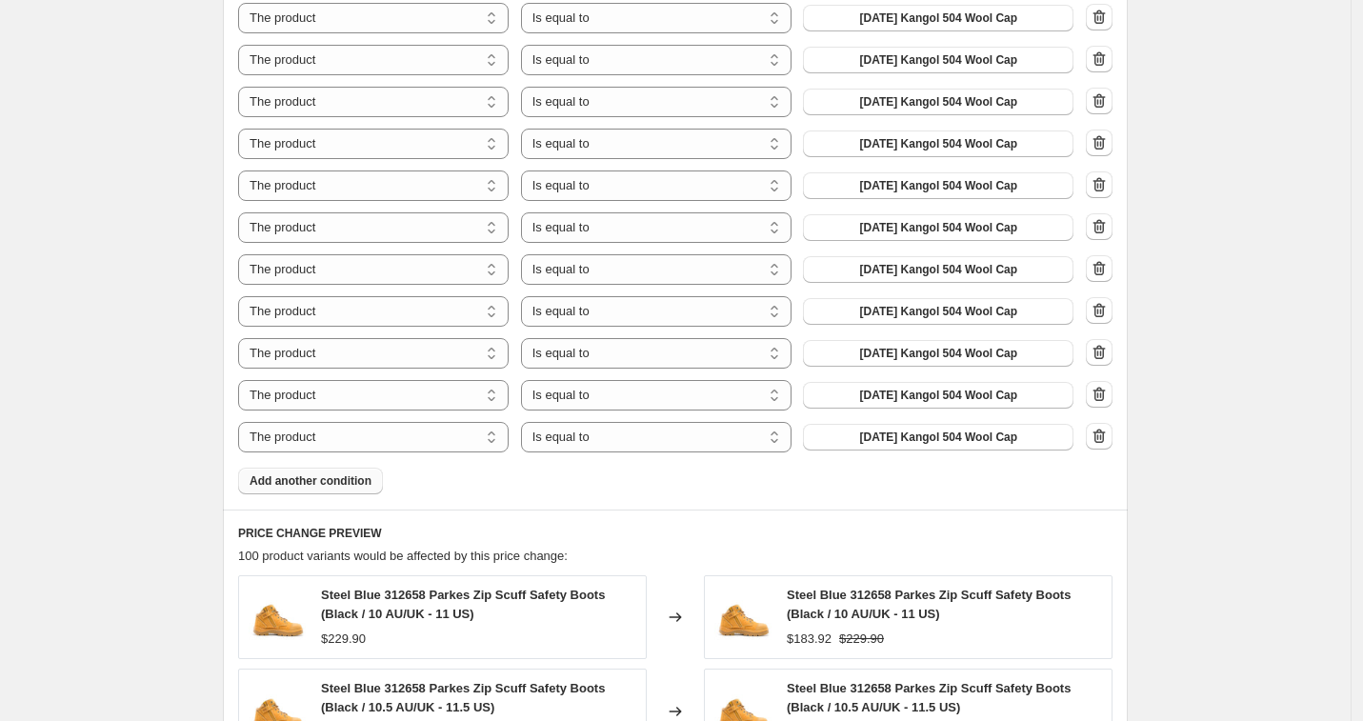
click at [352, 489] on button "Add another condition" at bounding box center [310, 481] width 145 height 27
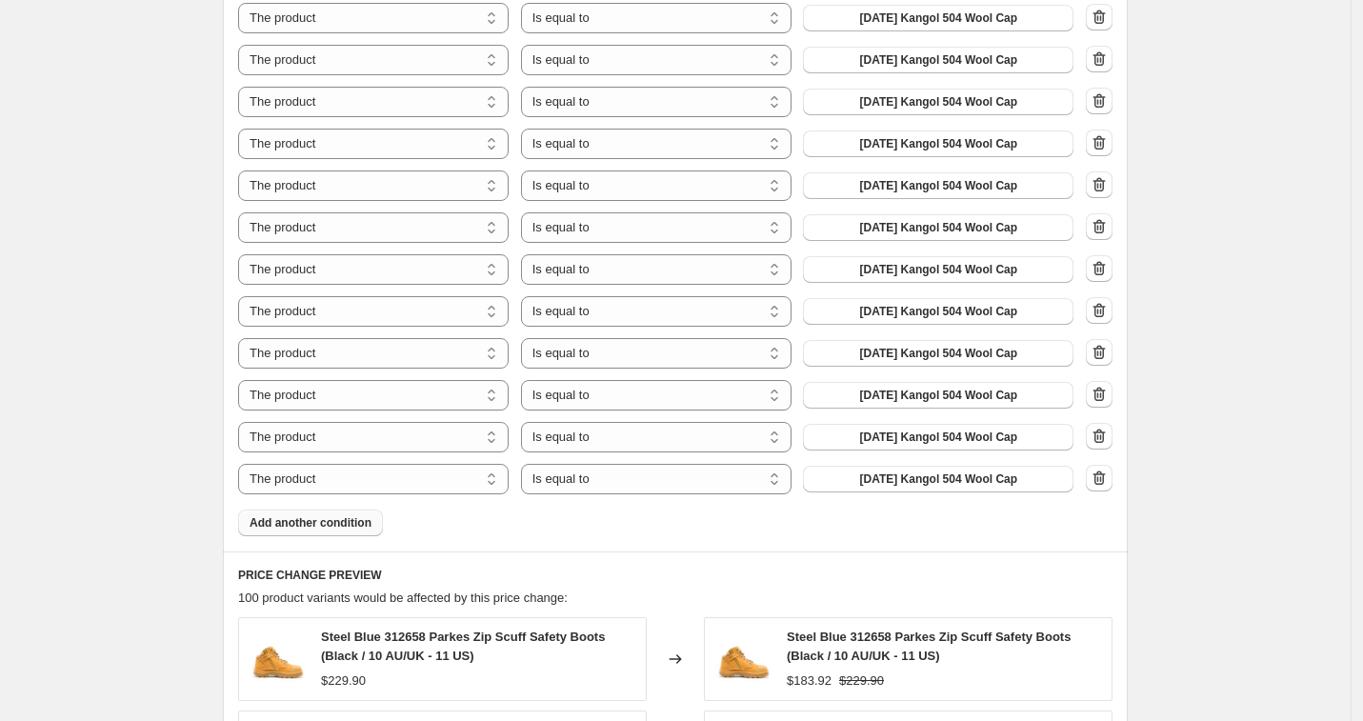
click at [356, 531] on button "Add another condition" at bounding box center [310, 523] width 145 height 27
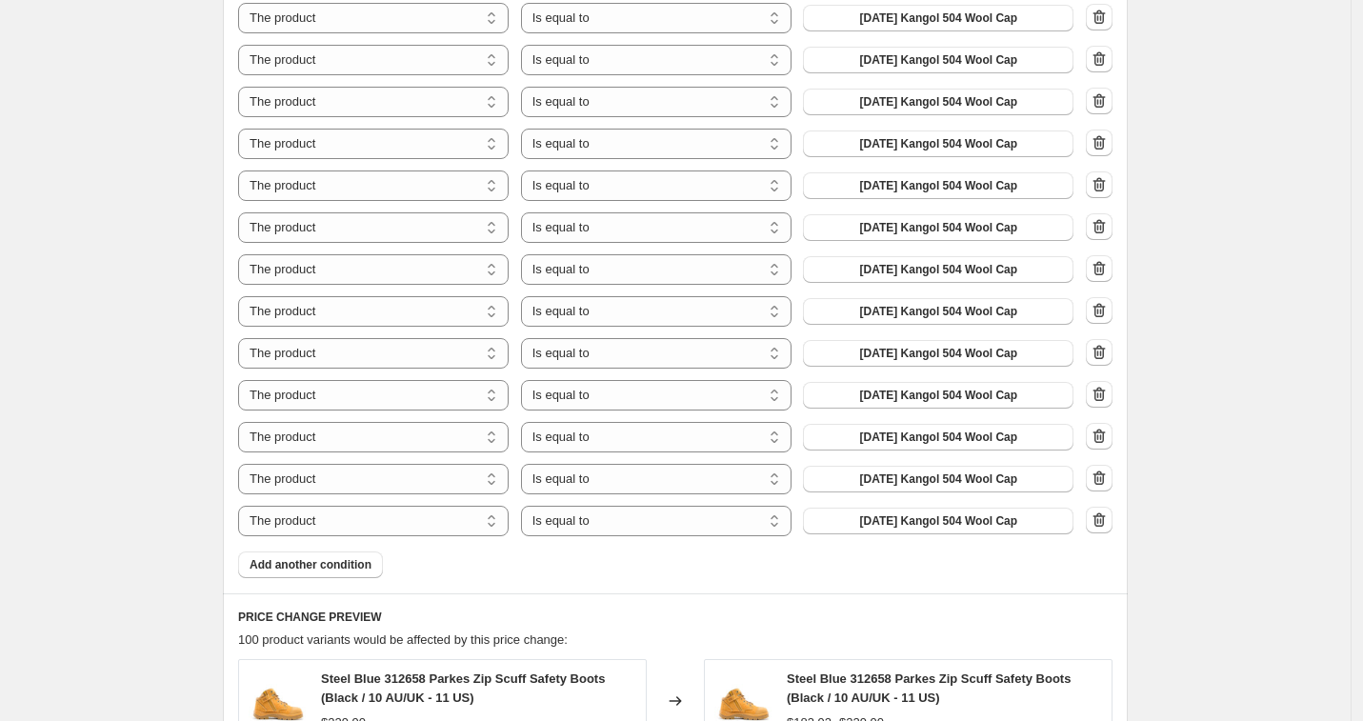
click at [365, 568] on span "Add another condition" at bounding box center [311, 564] width 122 height 15
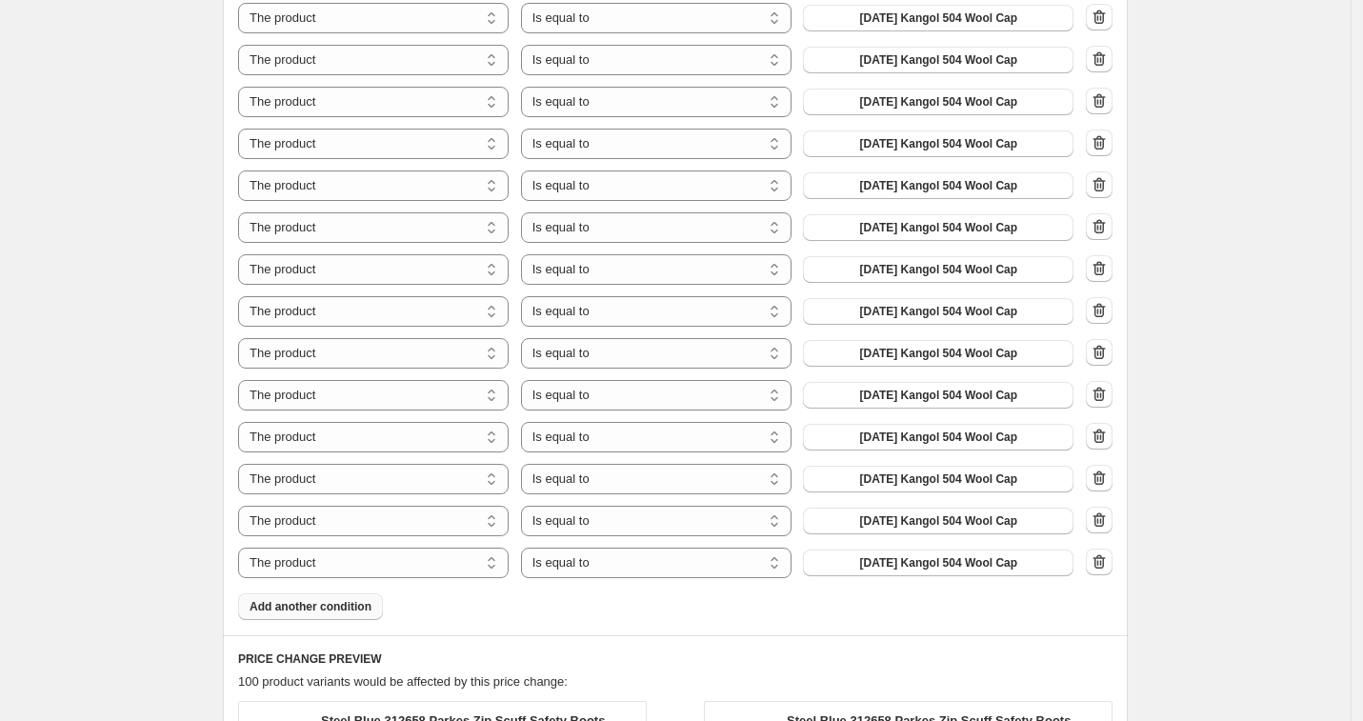
click at [378, 608] on button "Add another condition" at bounding box center [310, 606] width 145 height 27
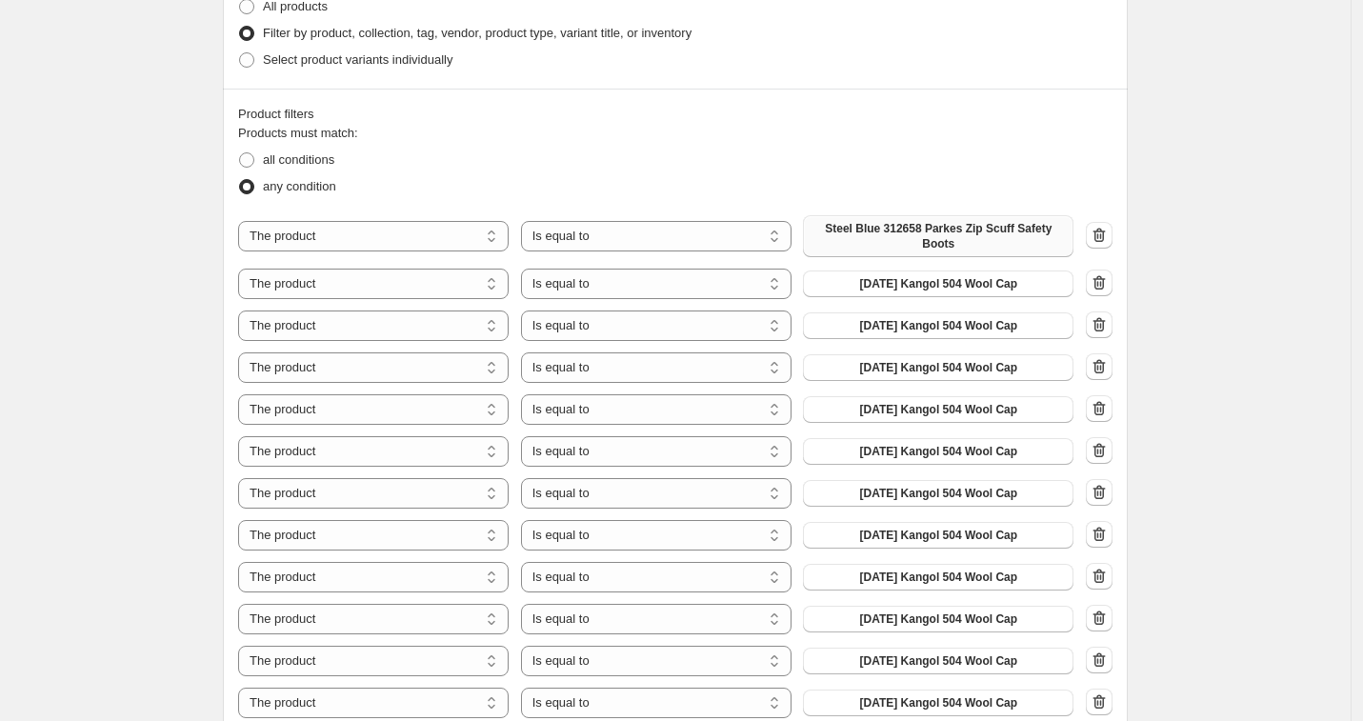
scroll to position [913, 0]
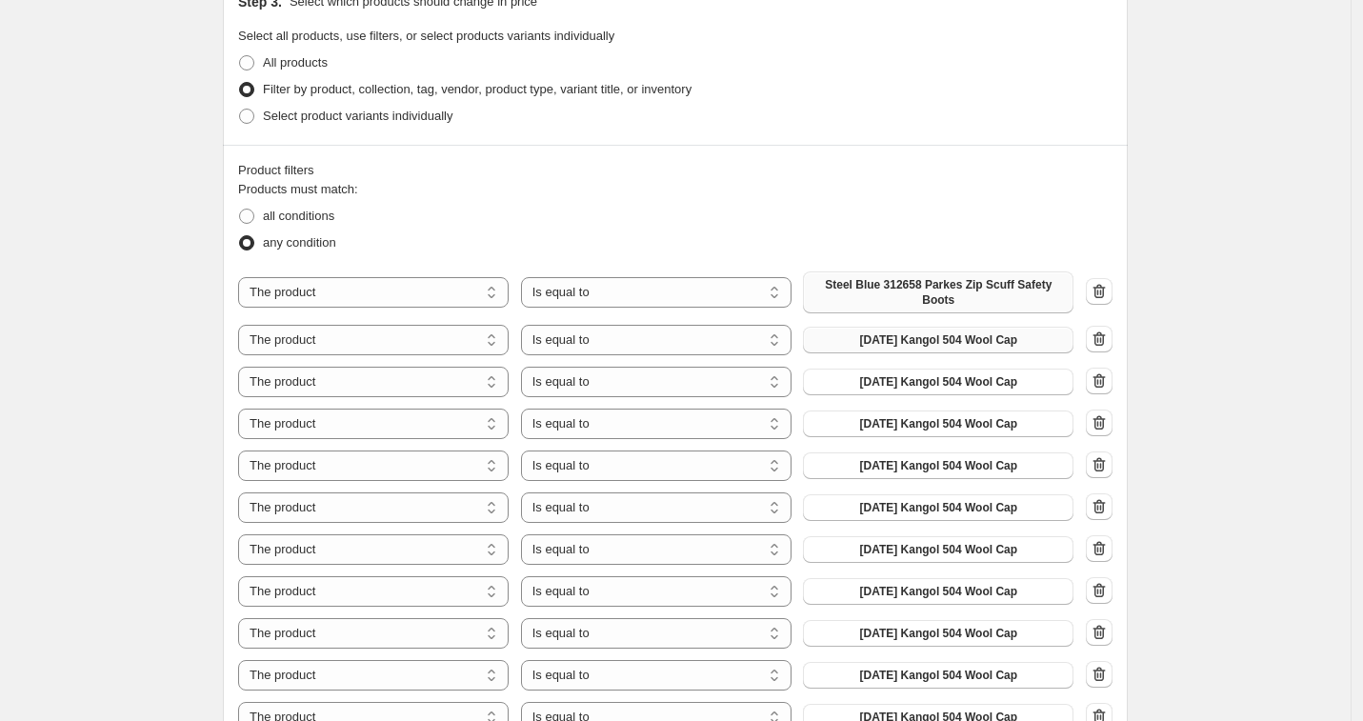
click at [945, 337] on span "[DATE] Kangol 504 Wool Cap" at bounding box center [938, 339] width 158 height 15
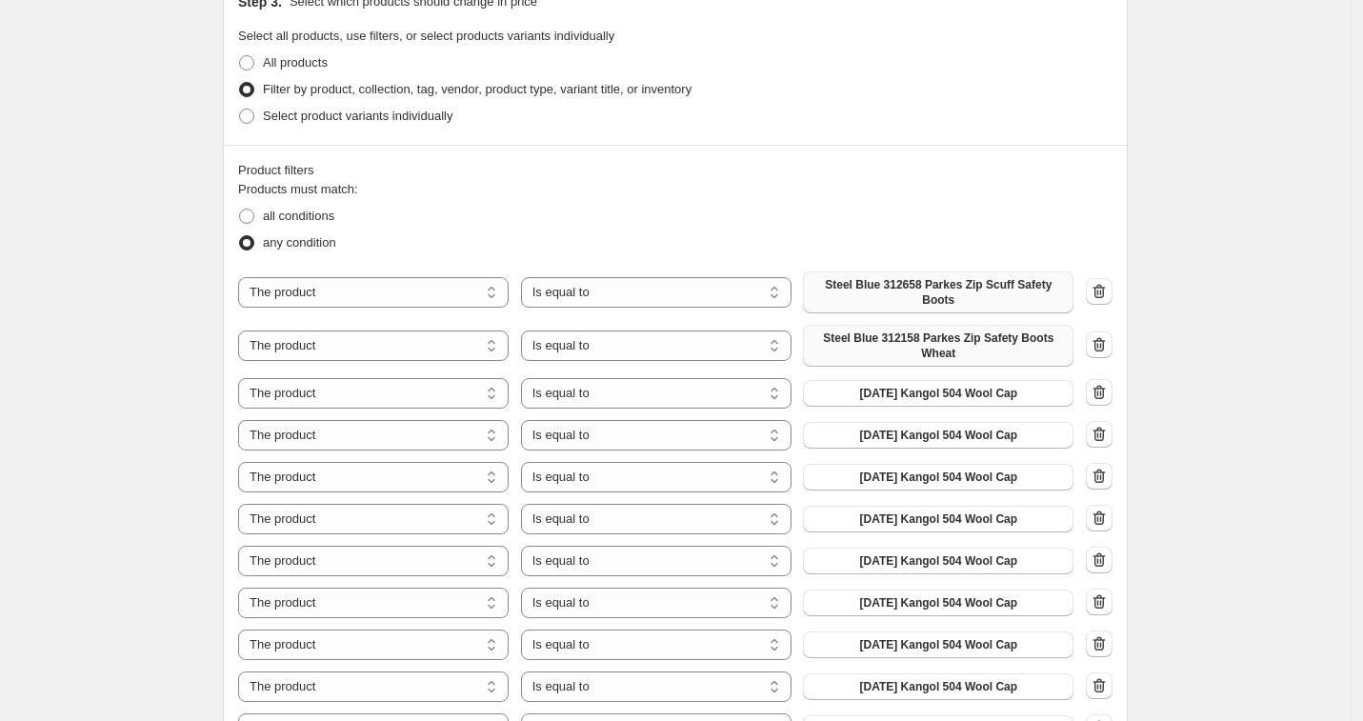
click at [963, 393] on span "[DATE] Kangol 504 Wool Cap" at bounding box center [938, 393] width 158 height 15
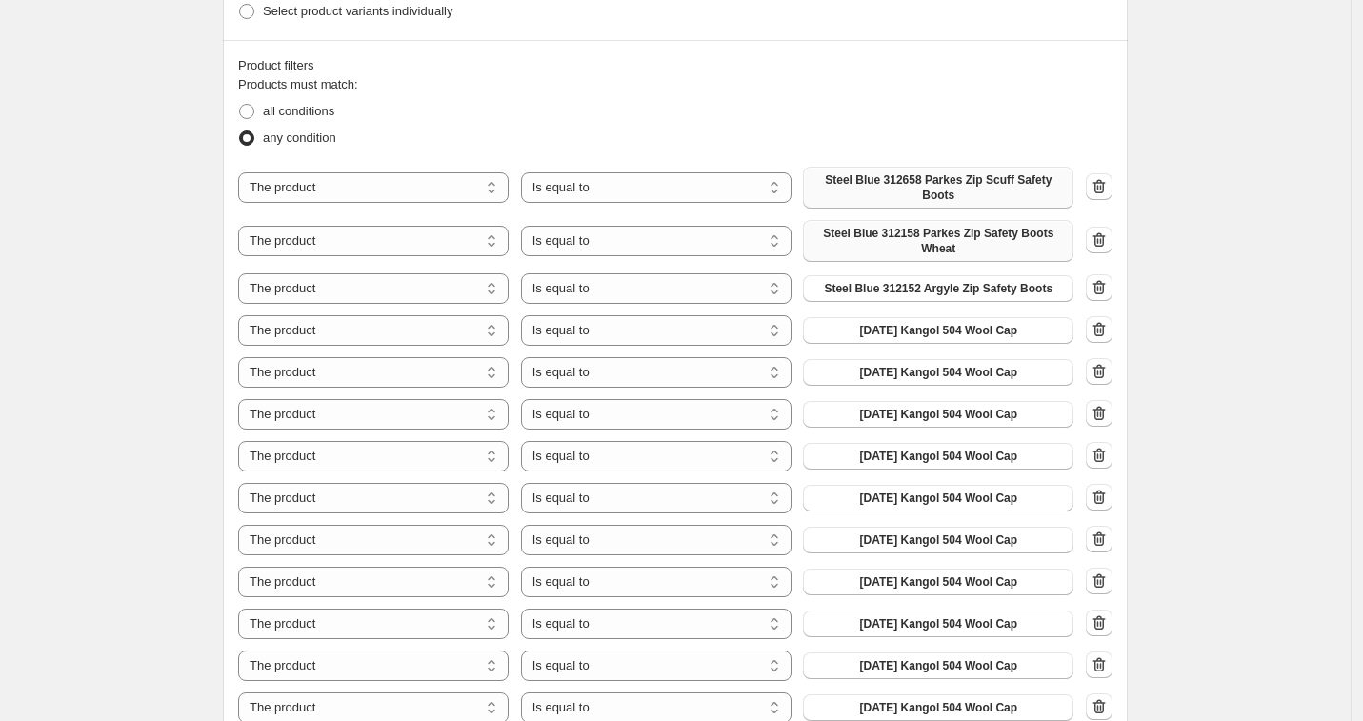
scroll to position [1040, 0]
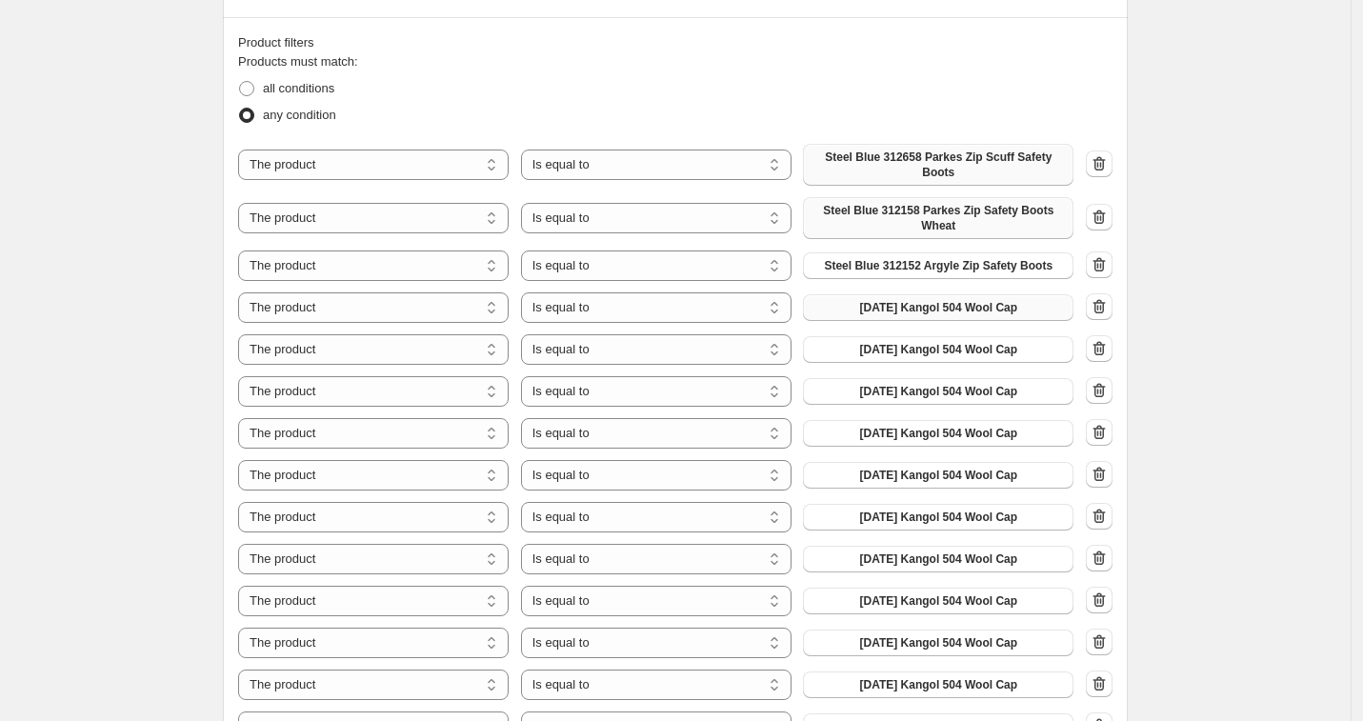
click at [1036, 304] on button "[DATE] Kangol 504 Wool Cap" at bounding box center [938, 307] width 271 height 27
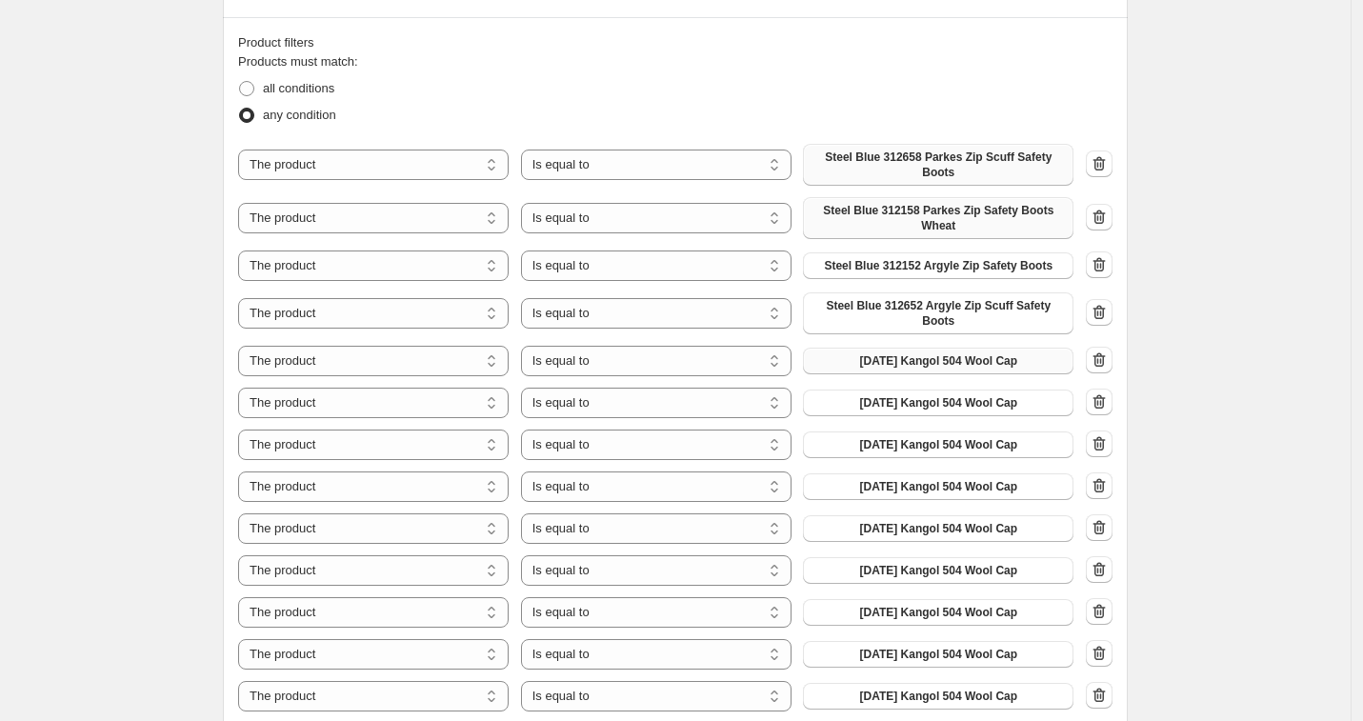
click at [1002, 364] on span "[DATE] Kangol 504 Wool Cap" at bounding box center [938, 360] width 158 height 15
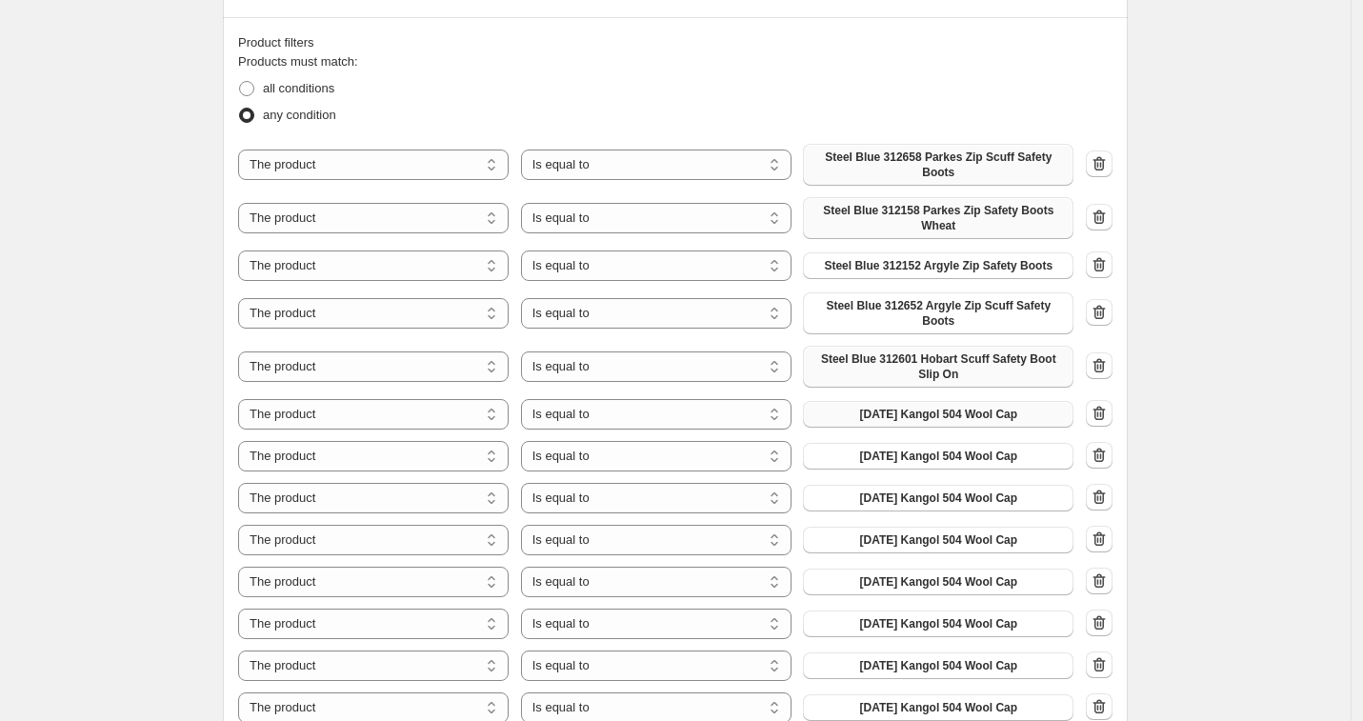
click at [985, 418] on span "[DATE] Kangol 504 Wool Cap" at bounding box center [938, 414] width 158 height 15
click at [973, 454] on span "[DATE] Kangol 504 Wool Cap" at bounding box center [938, 456] width 158 height 15
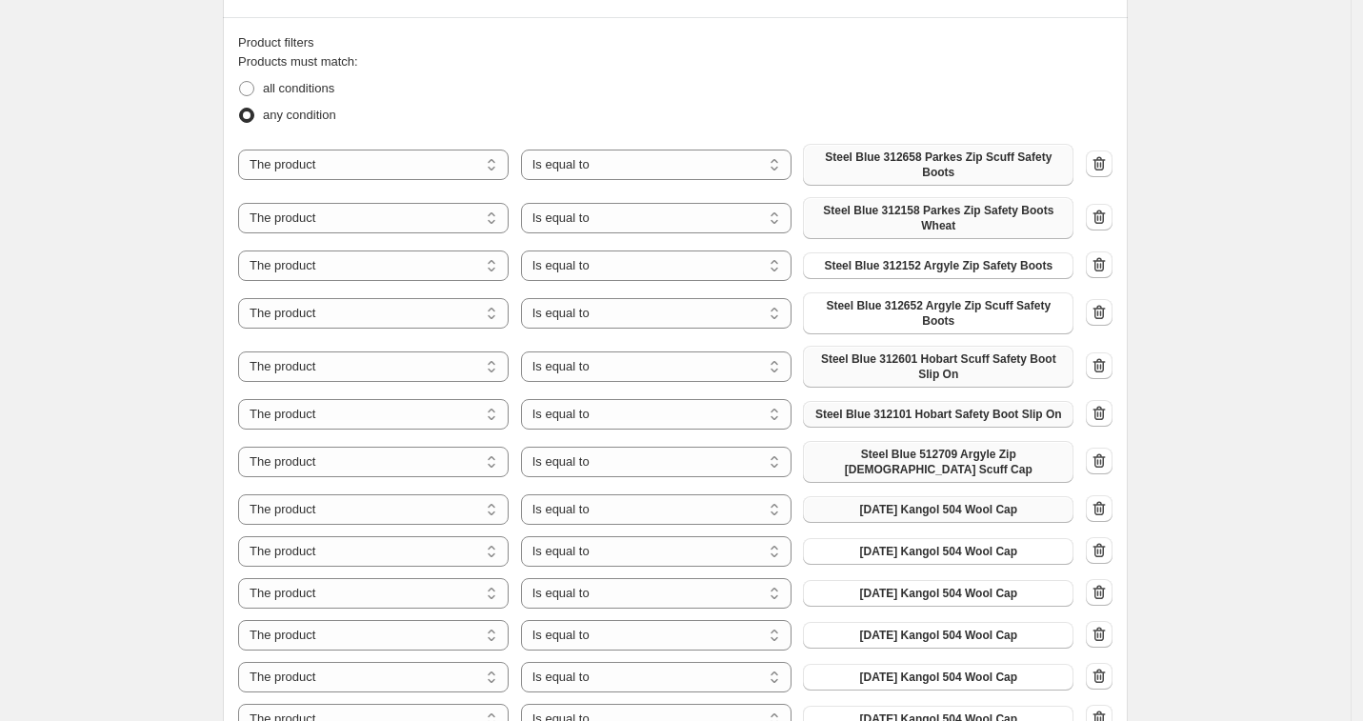
click at [1012, 510] on span "[DATE] Kangol 504 Wool Cap" at bounding box center [938, 509] width 158 height 15
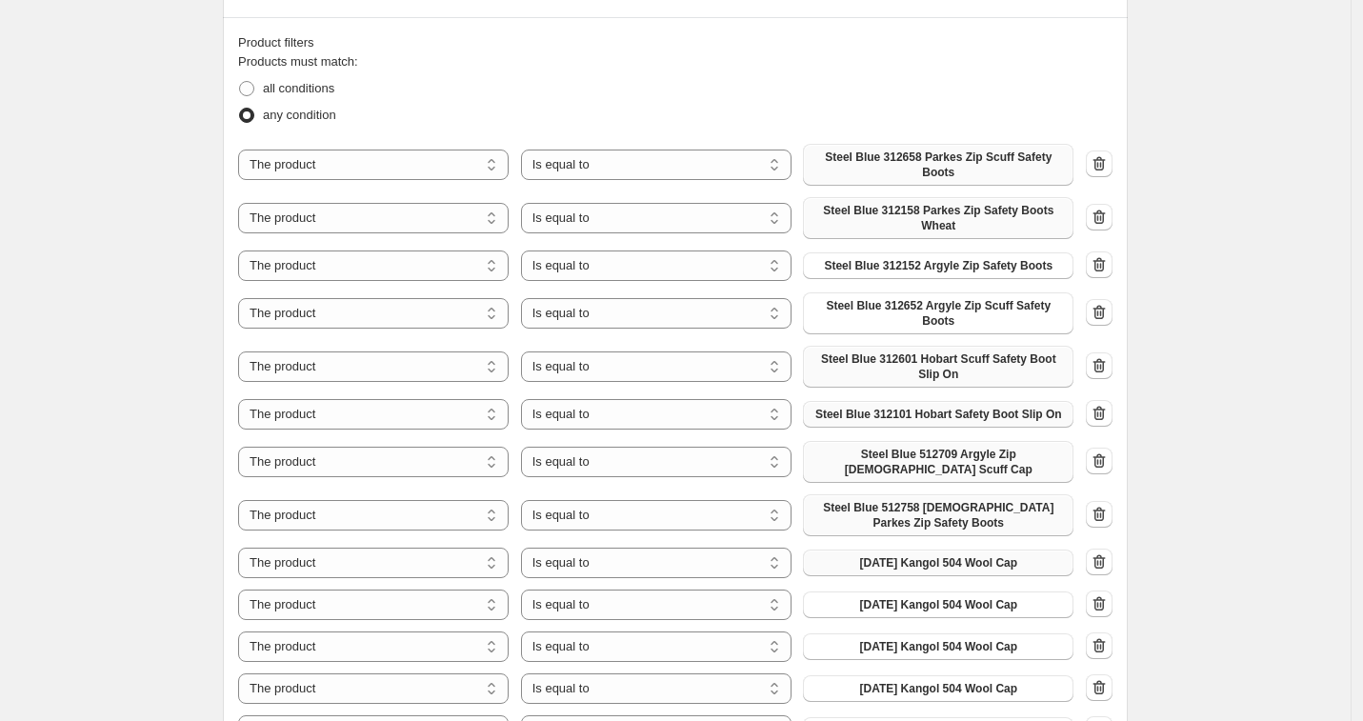
click at [993, 561] on span "[DATE] Kangol 504 Wool Cap" at bounding box center [938, 562] width 158 height 15
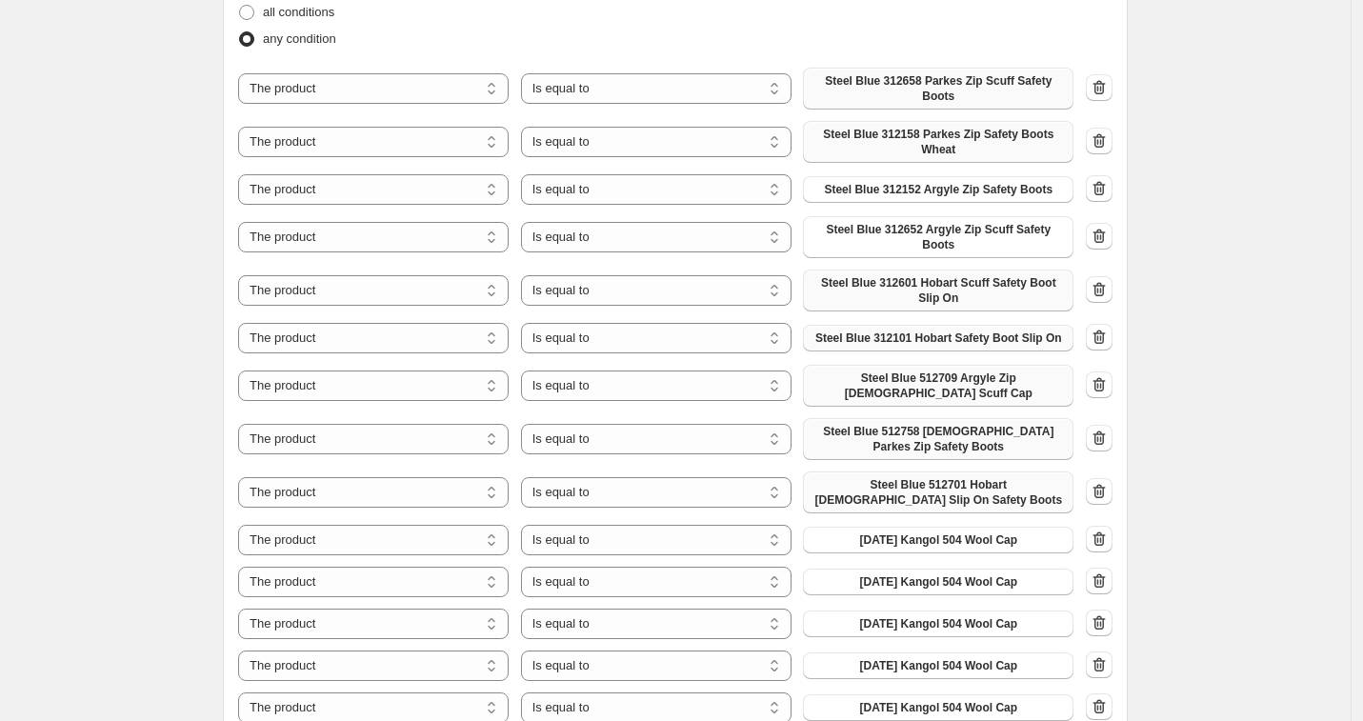
scroll to position [1206, 0]
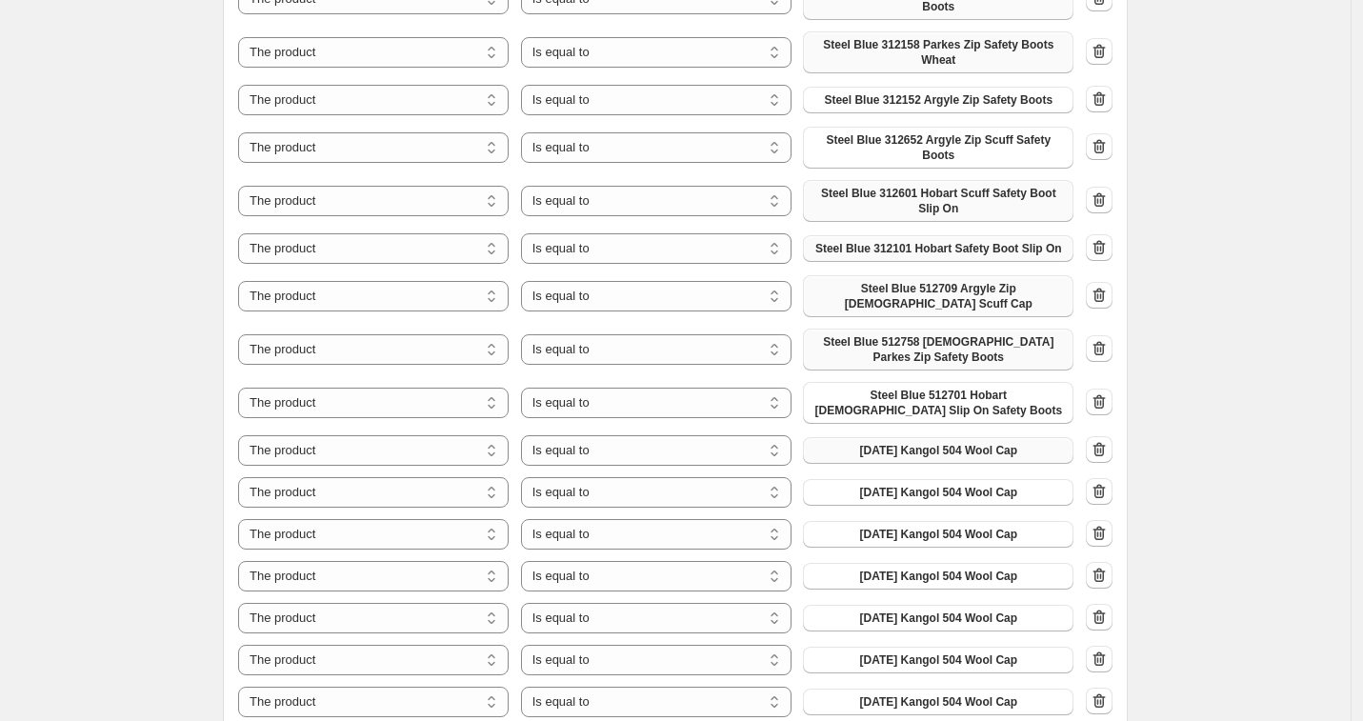
click at [962, 450] on span "[DATE] Kangol 504 Wool Cap" at bounding box center [938, 450] width 158 height 15
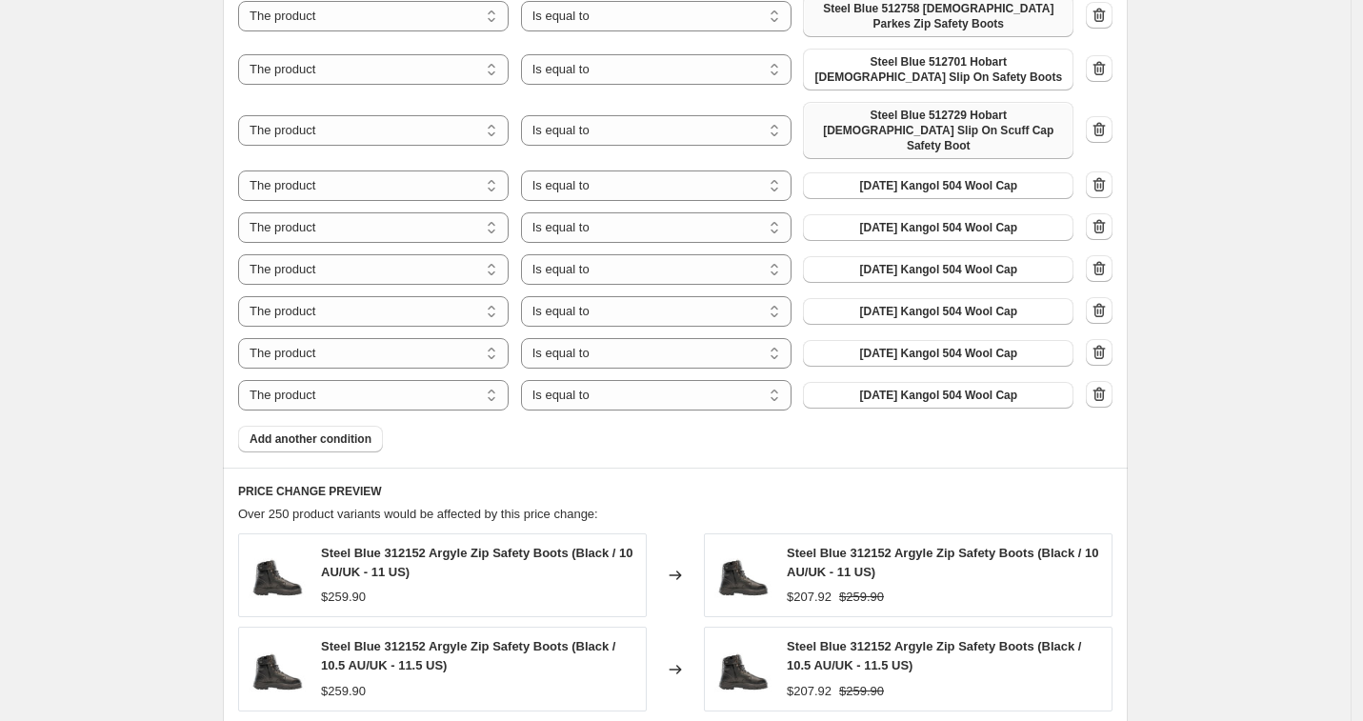
scroll to position [1548, 0]
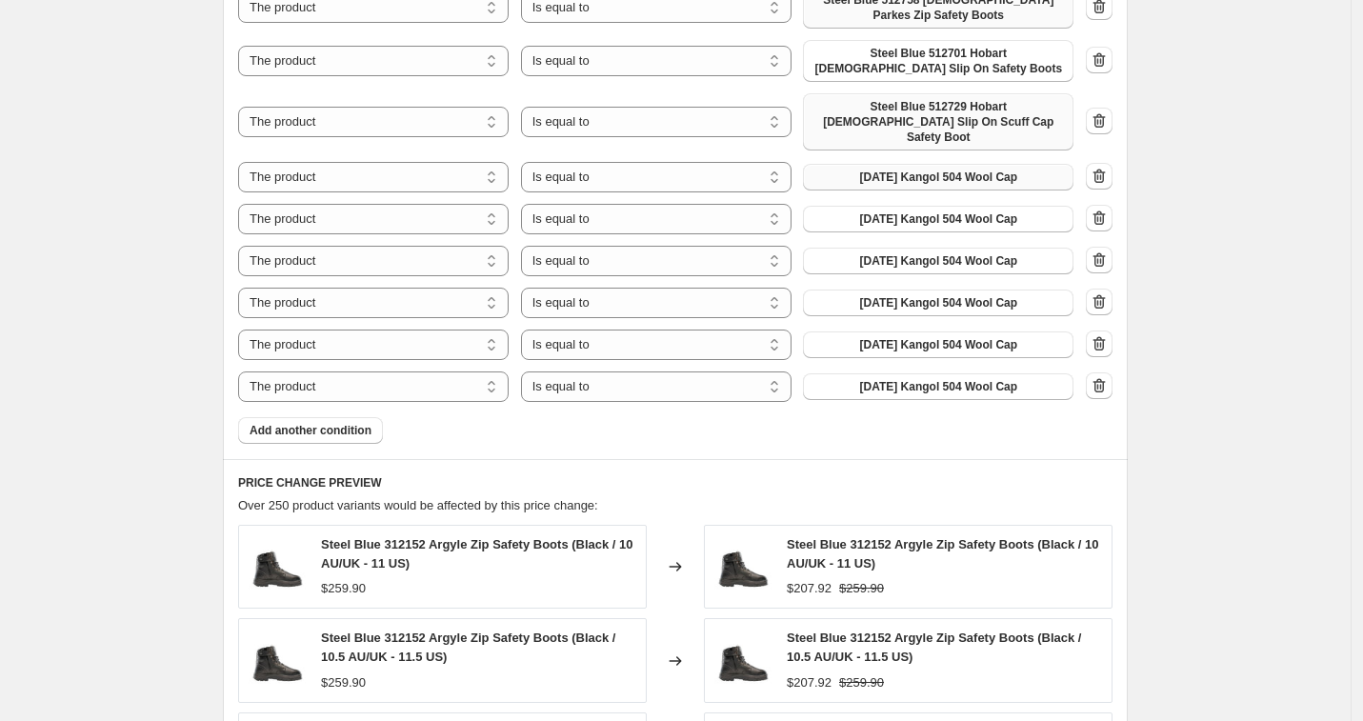
click at [1032, 167] on button "[DATE] Kangol 504 Wool Cap" at bounding box center [938, 177] width 271 height 27
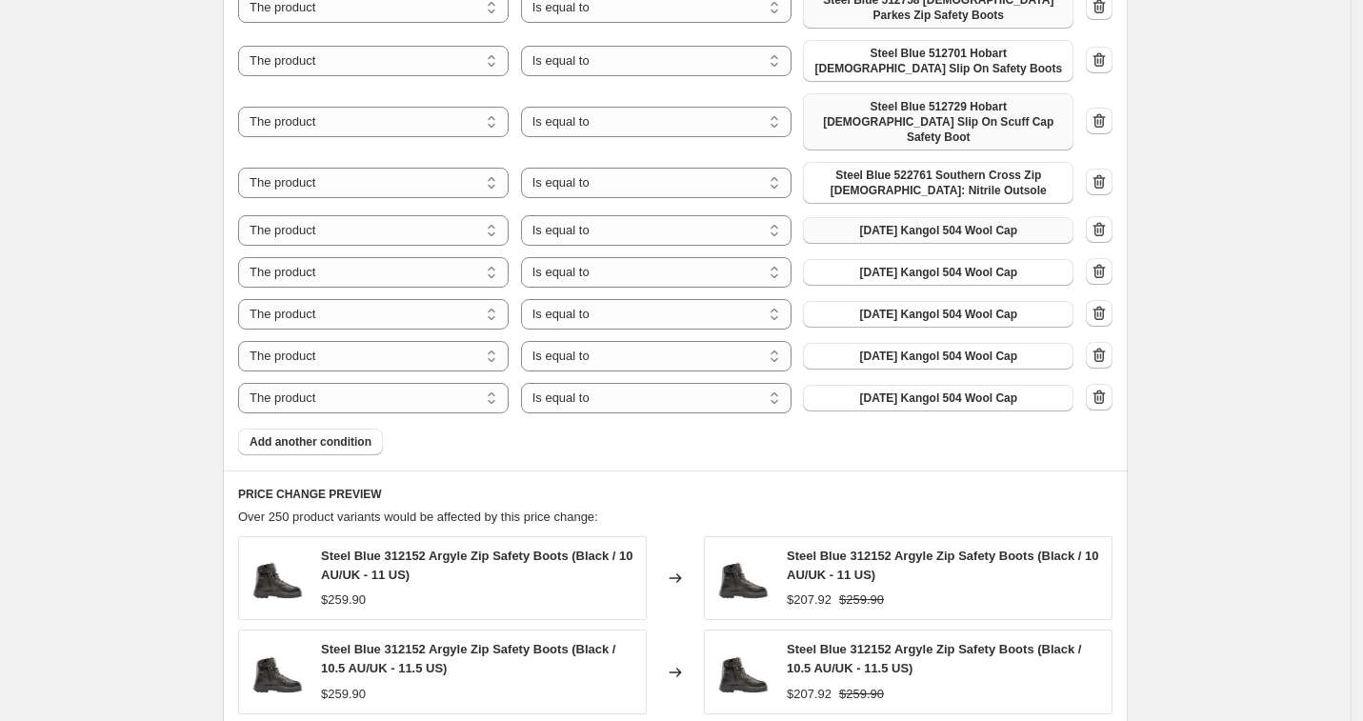
click at [1003, 223] on span "[DATE] Kangol 504 Wool Cap" at bounding box center [938, 230] width 158 height 15
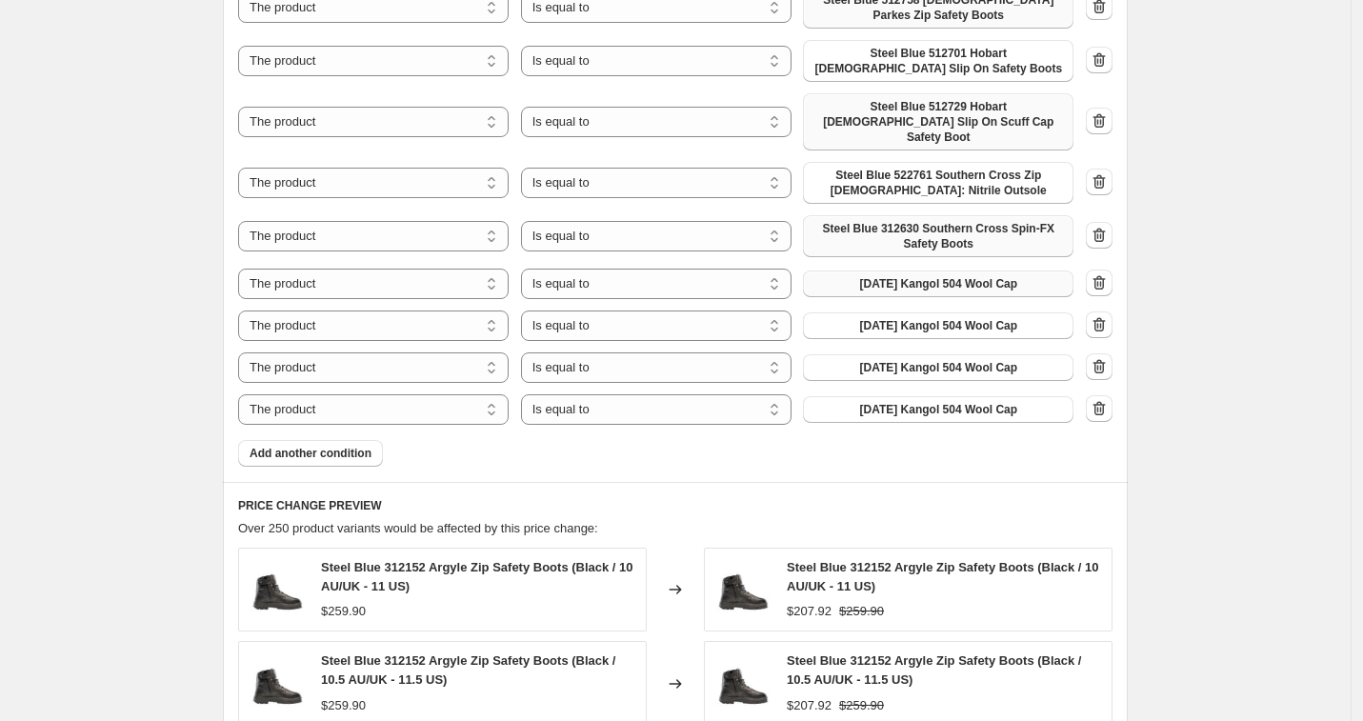
click at [959, 276] on span "[DATE] Kangol 504 Wool Cap" at bounding box center [938, 283] width 158 height 15
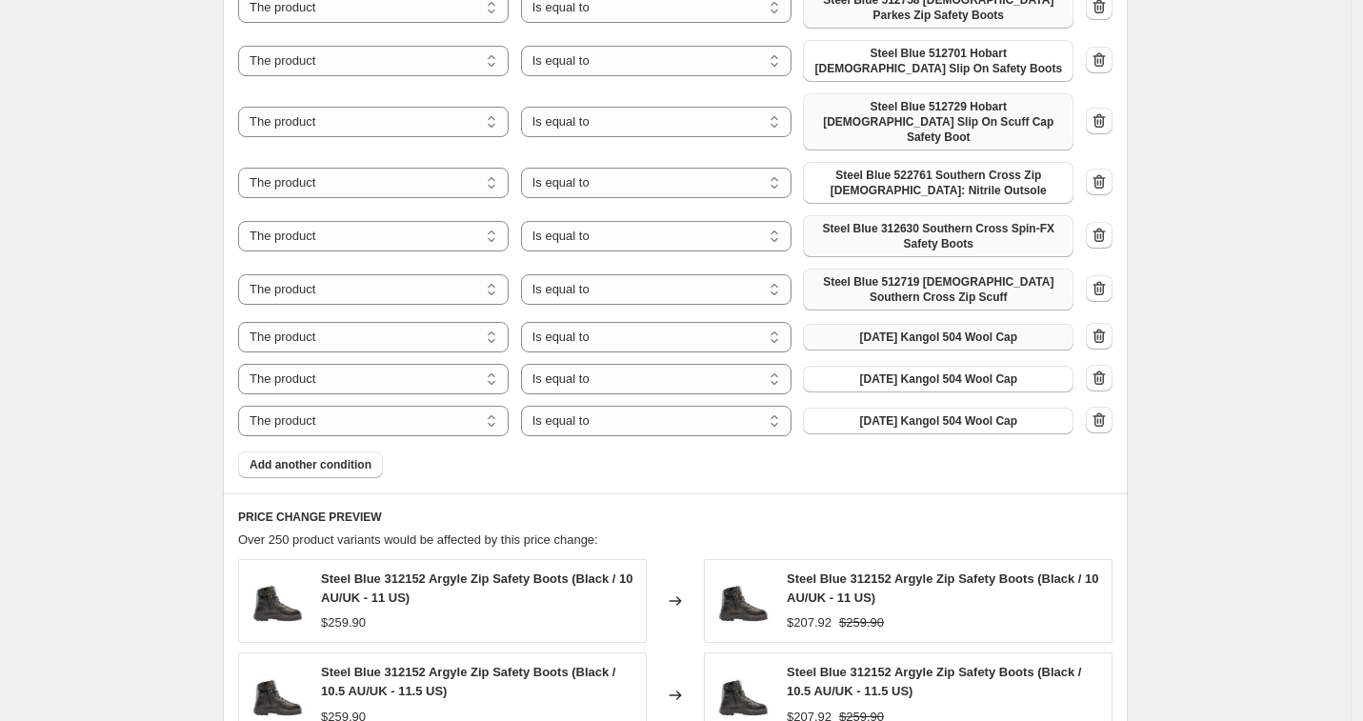
click at [1036, 328] on button "[DATE] Kangol 504 Wool Cap" at bounding box center [938, 337] width 271 height 27
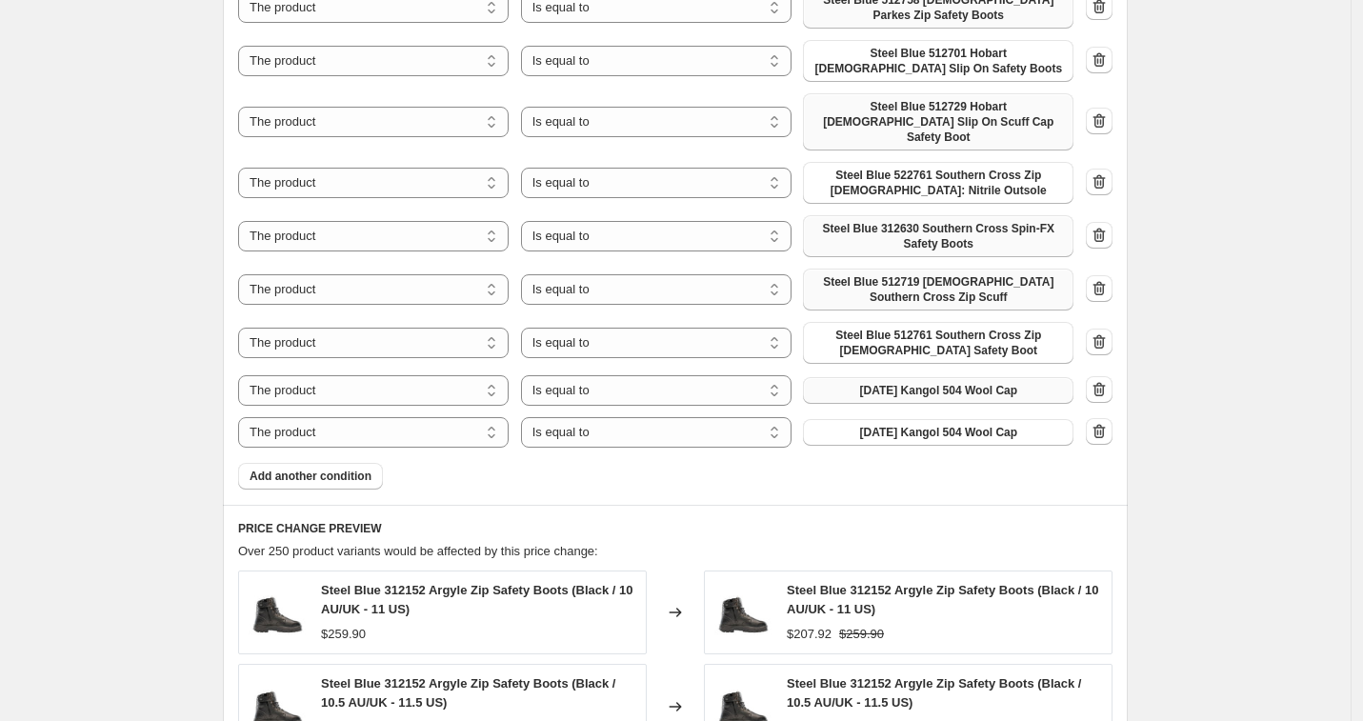
click at [1017, 383] on span "[DATE] Kangol 504 Wool Cap" at bounding box center [938, 390] width 158 height 15
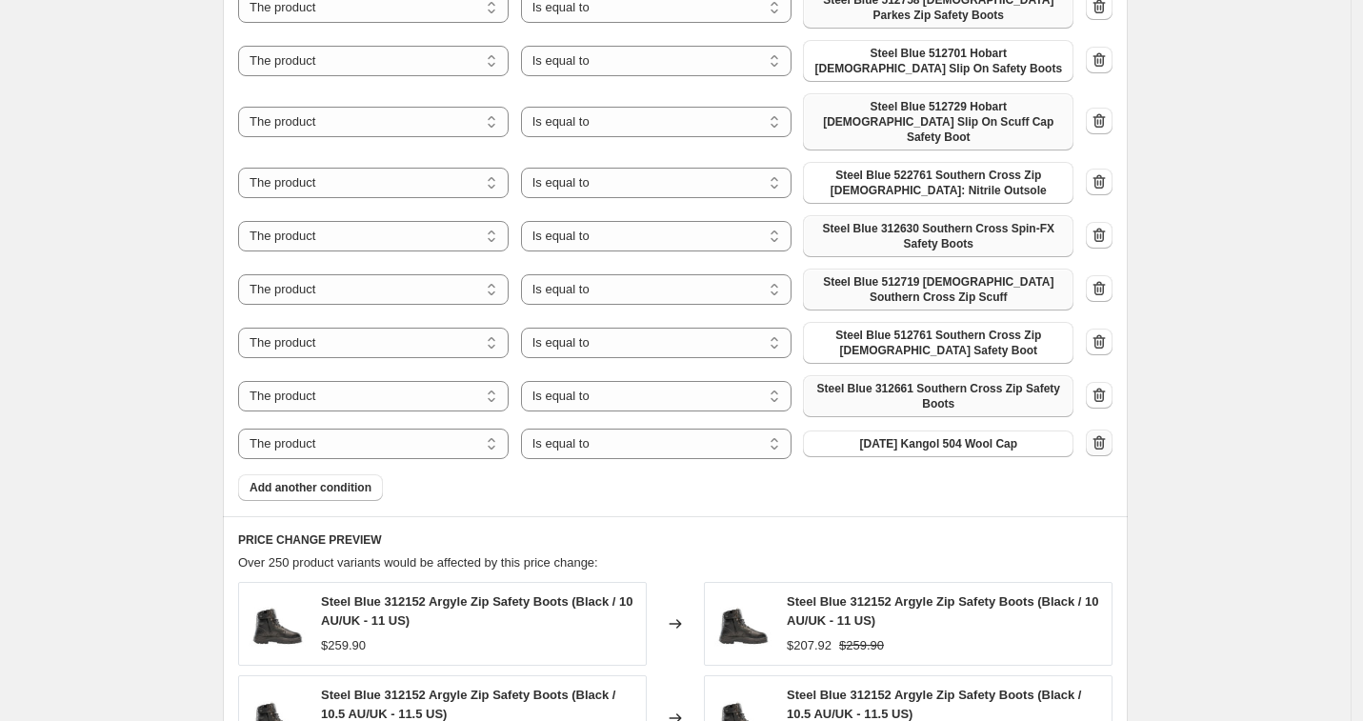
click at [1106, 435] on icon "button" at bounding box center [1100, 442] width 12 height 14
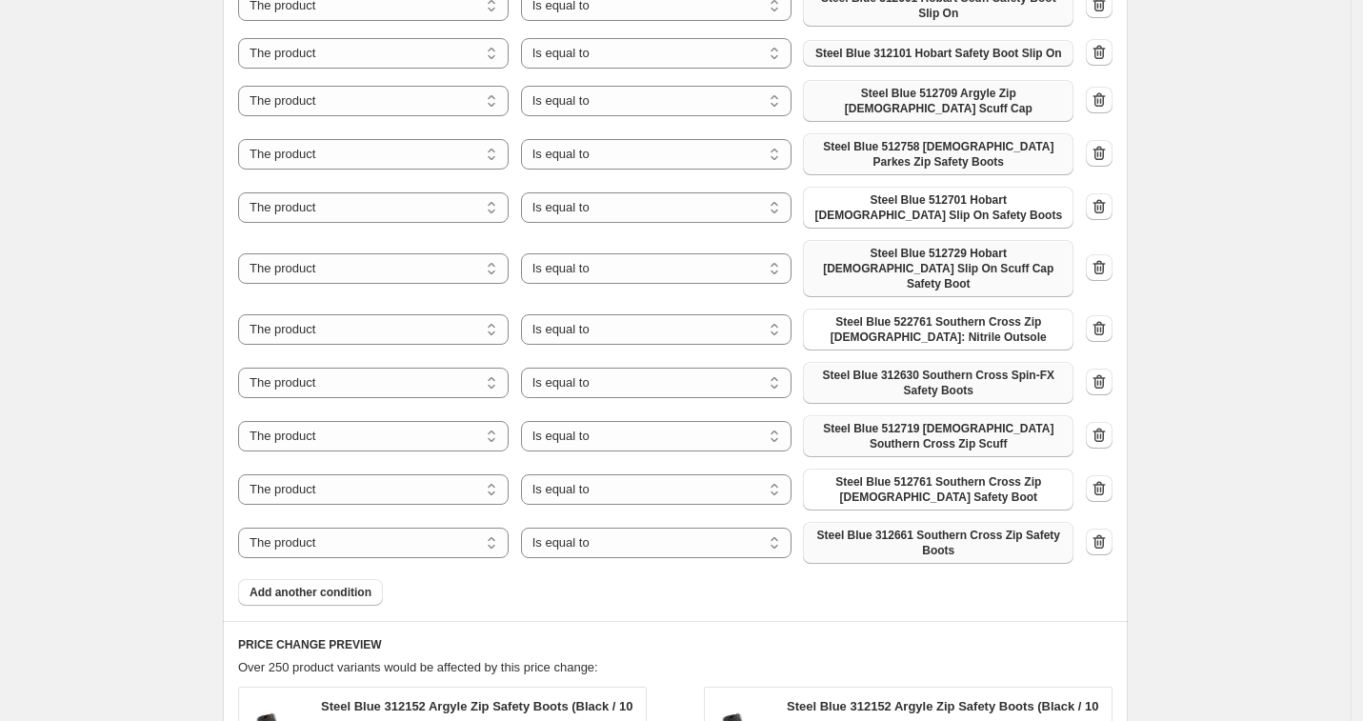
scroll to position [1397, 0]
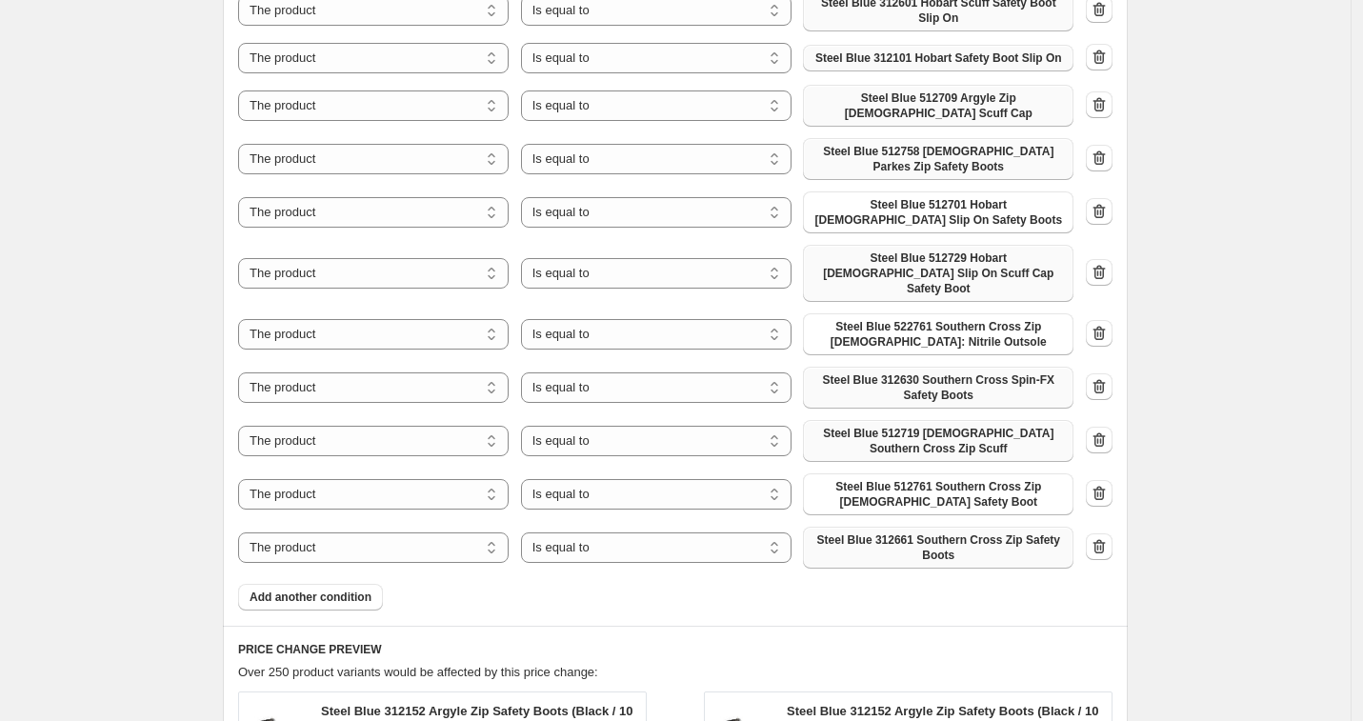
click at [1224, 412] on div "Create new price [MEDICAL_DATA]. This page is ready Create new price [MEDICAL_D…" at bounding box center [675, 53] width 1351 height 2900
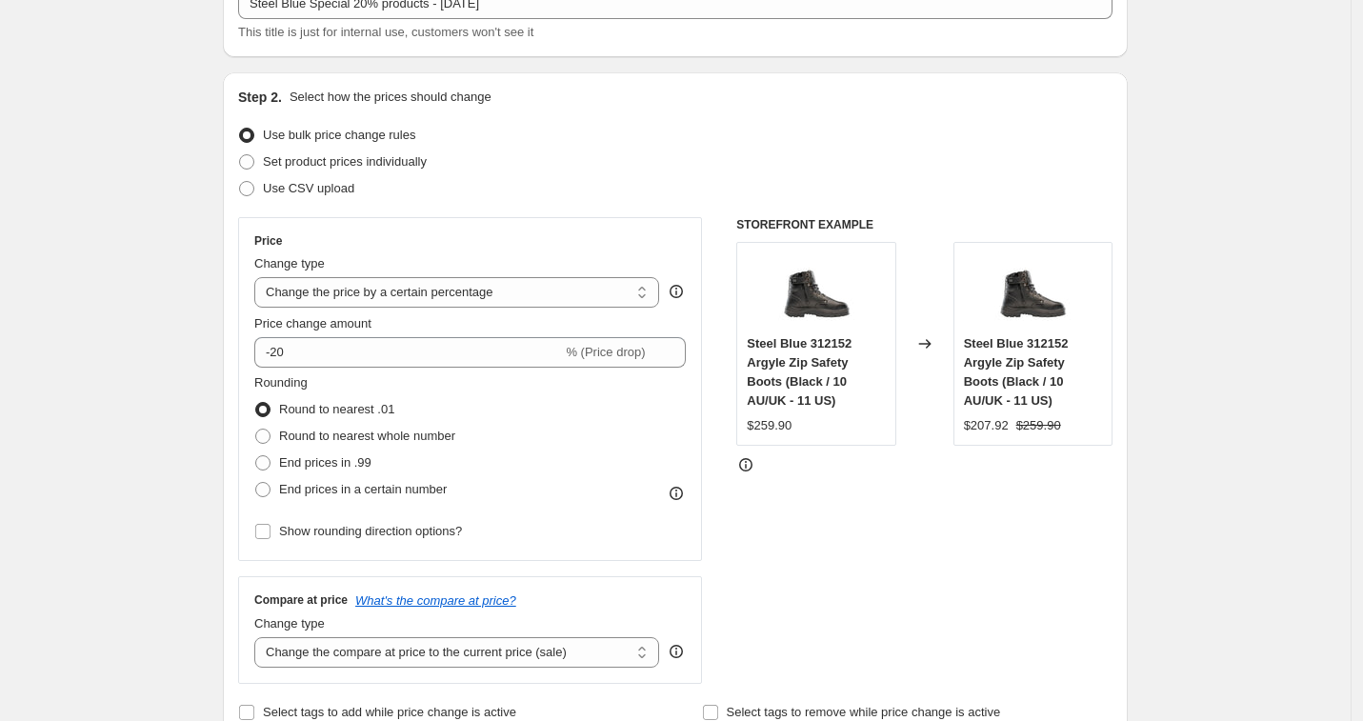
scroll to position [0, 0]
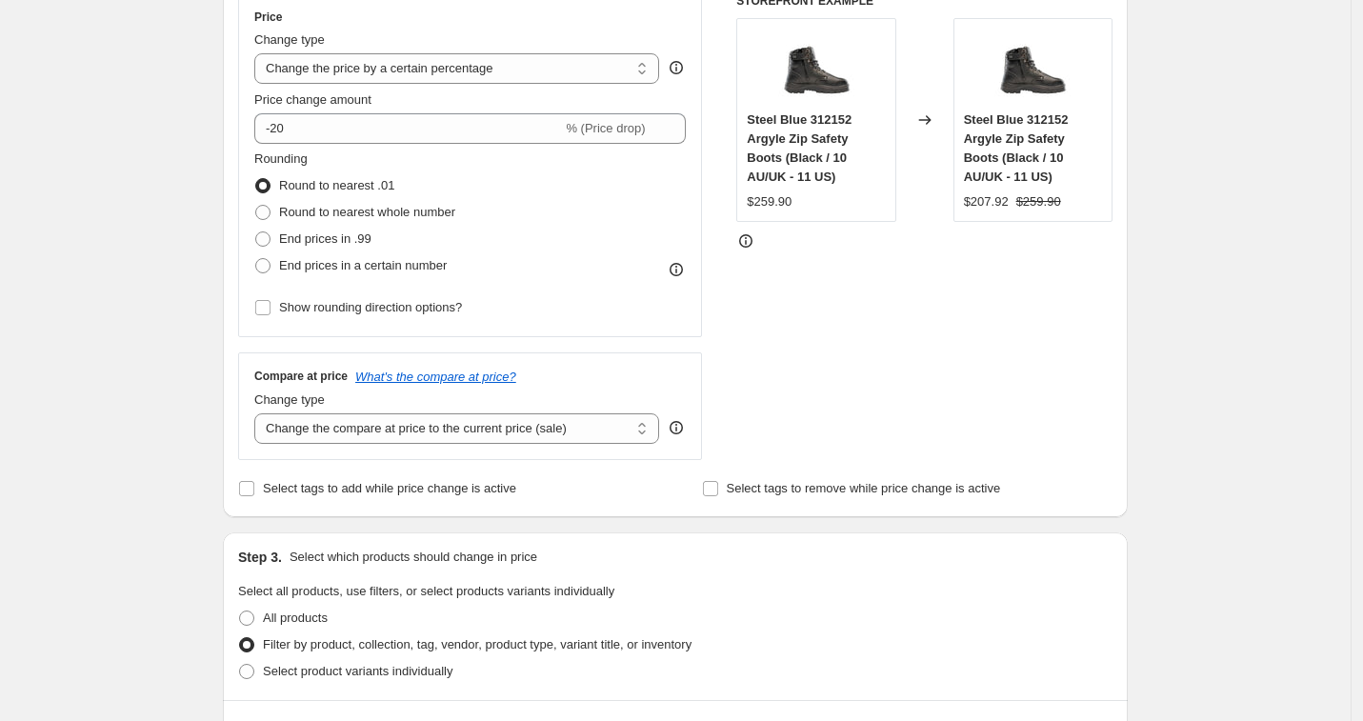
scroll to position [348, 0]
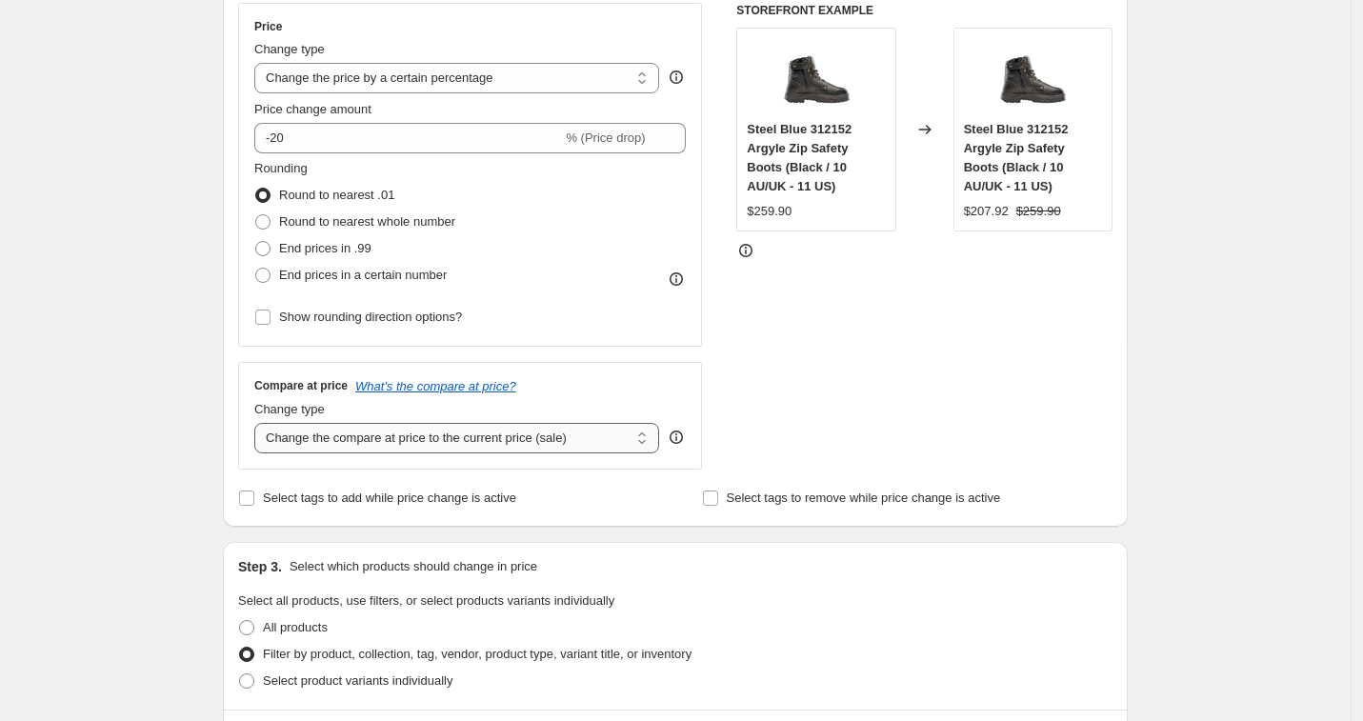
click at [583, 444] on select "Change the compare at price to the current price (sale) Change the compare at p…" at bounding box center [456, 438] width 405 height 30
click at [260, 423] on select "Change the compare at price to the current price (sale) Change the compare at p…" at bounding box center [456, 438] width 405 height 30
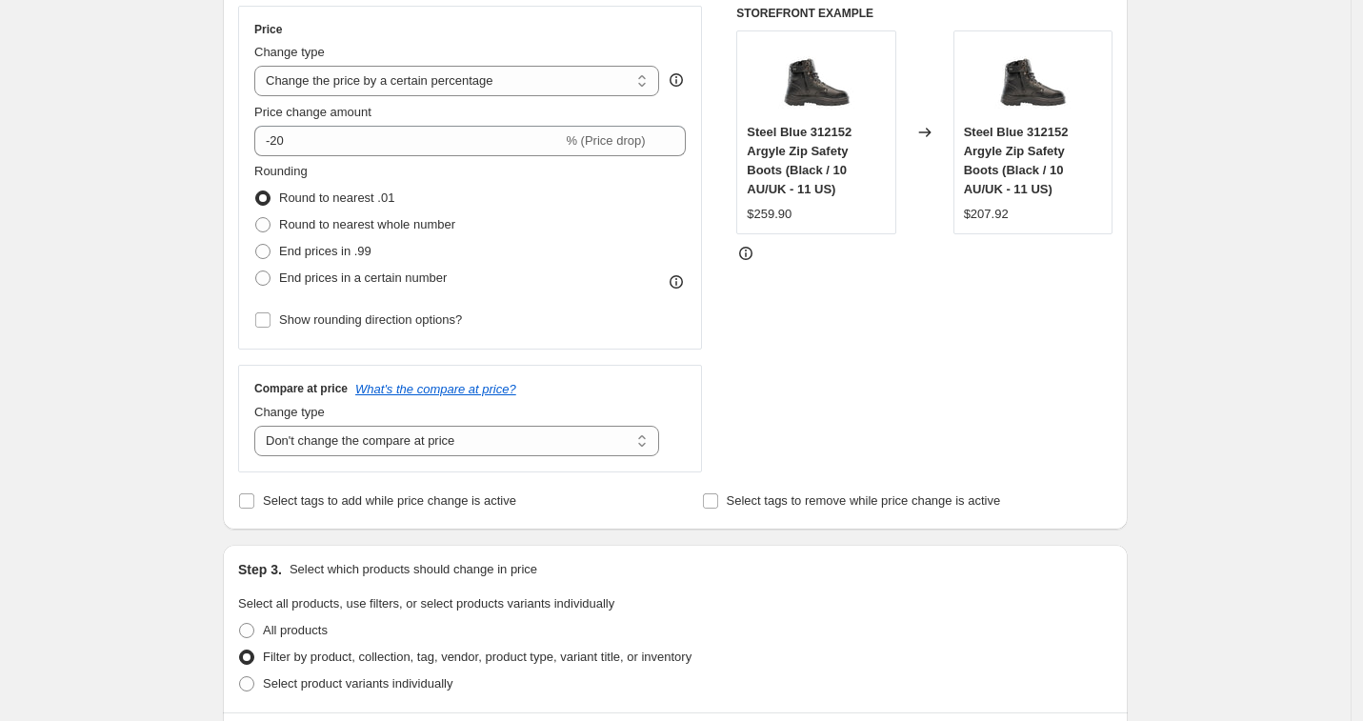
scroll to position [370, 0]
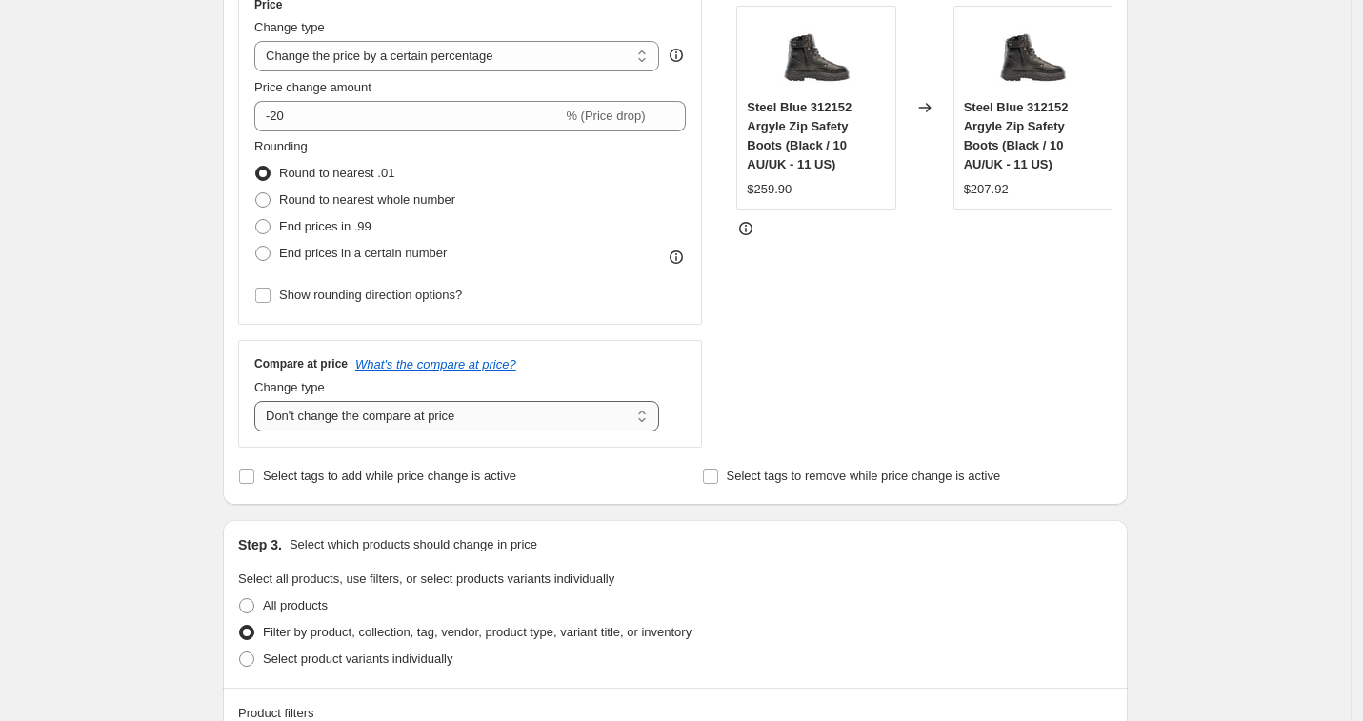
click at [623, 412] on select "Change the compare at price to the current price (sale) Change the compare at p…" at bounding box center [456, 416] width 405 height 30
click at [260, 401] on select "Change the compare at price to the current price (sale) Change the compare at p…" at bounding box center [456, 416] width 405 height 30
click at [961, 369] on div "STOREFRONT EXAMPLE Steel Blue 312152 Argyle Zip Safety Boots (Black / 10 AU/UK …" at bounding box center [924, 214] width 376 height 467
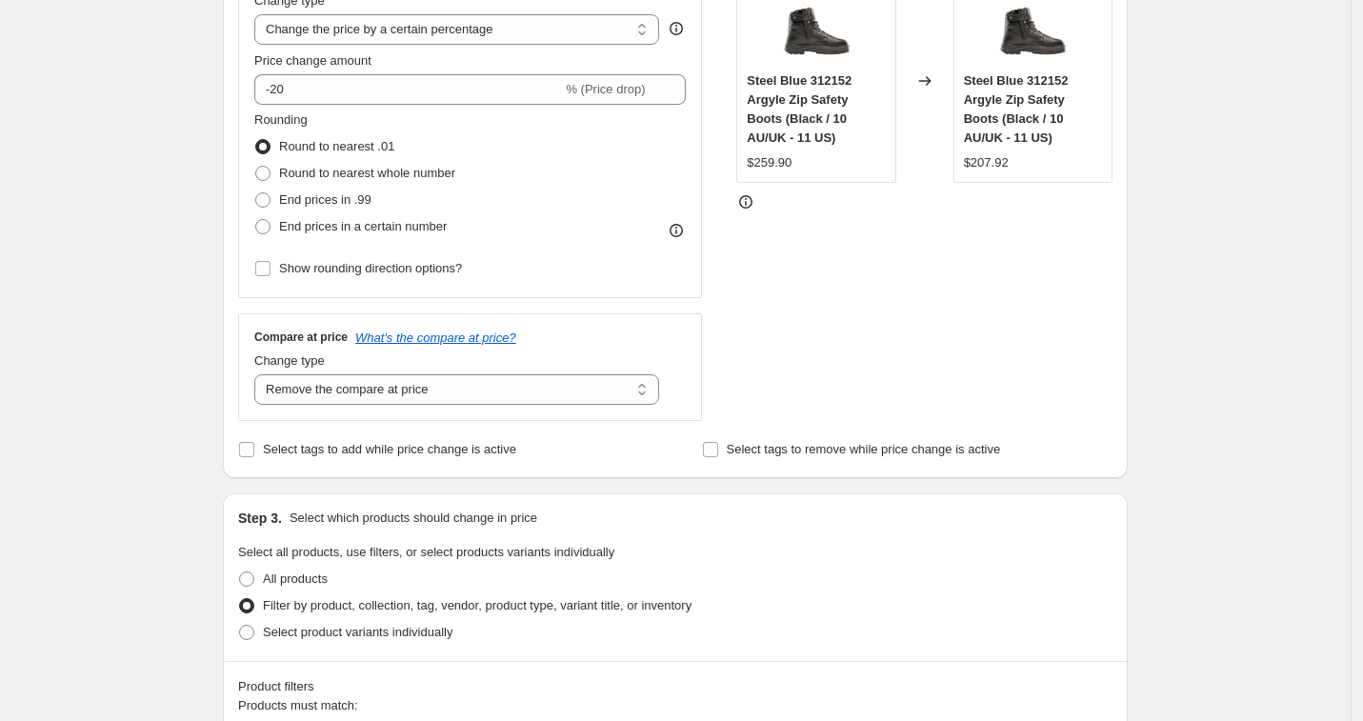
scroll to position [220, 0]
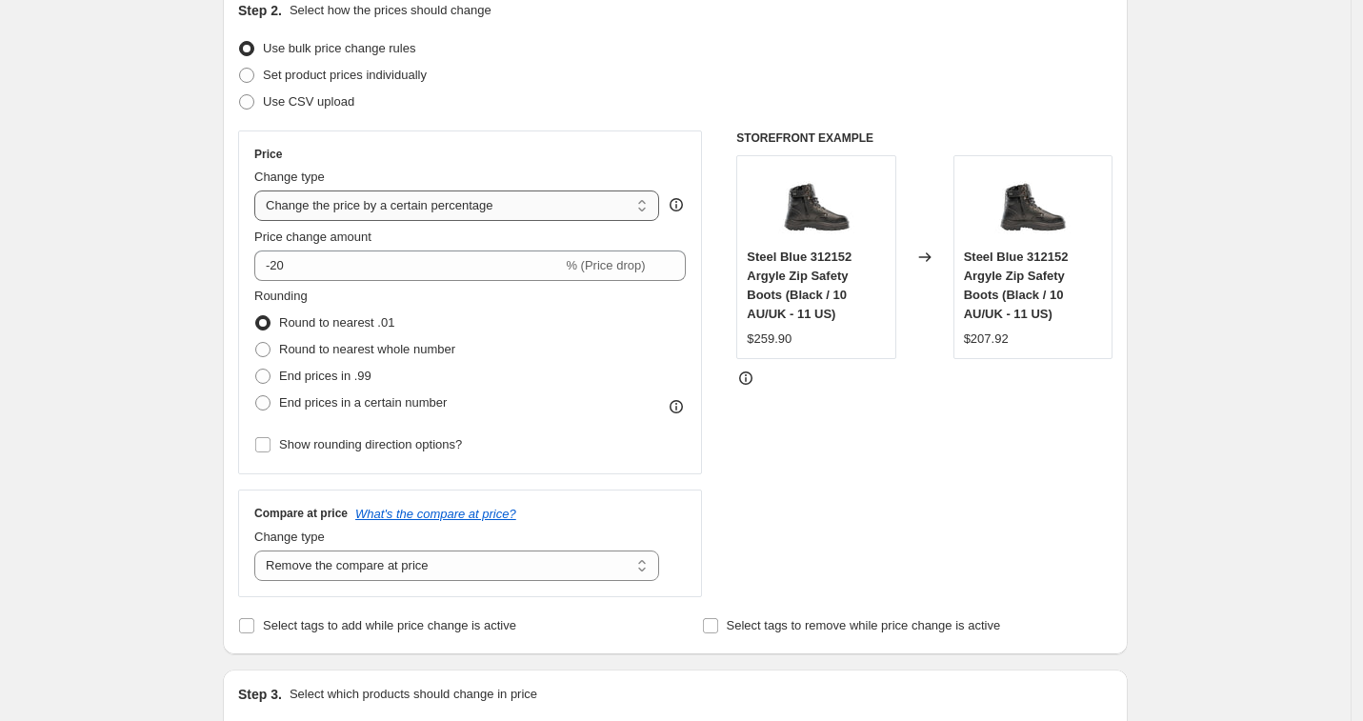
click at [560, 211] on select "Change the price to a certain amount Change the price by a certain amount Chang…" at bounding box center [456, 206] width 405 height 30
click at [595, 569] on select "Change the compare at price to the current price (sale) Change the compare at p…" at bounding box center [456, 566] width 405 height 30
select select "ep"
click at [260, 551] on select "Change the compare at price to the current price (sale) Change the compare at p…" at bounding box center [456, 566] width 405 height 30
click at [830, 492] on div "STOREFRONT EXAMPLE Steel Blue 312152 Argyle Zip Safety Boots (Black / 10 AU/UK …" at bounding box center [924, 364] width 376 height 467
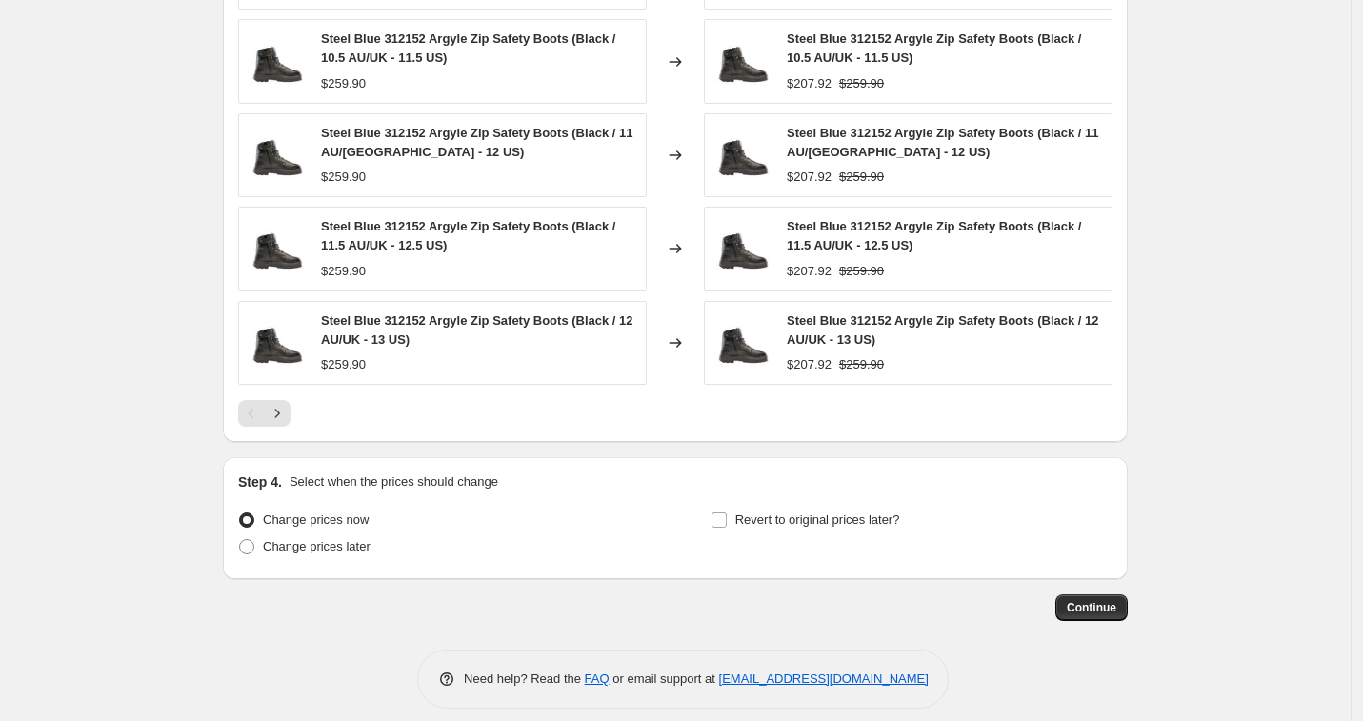
scroll to position [2163, 0]
click at [1088, 599] on span "Continue" at bounding box center [1092, 606] width 50 height 15
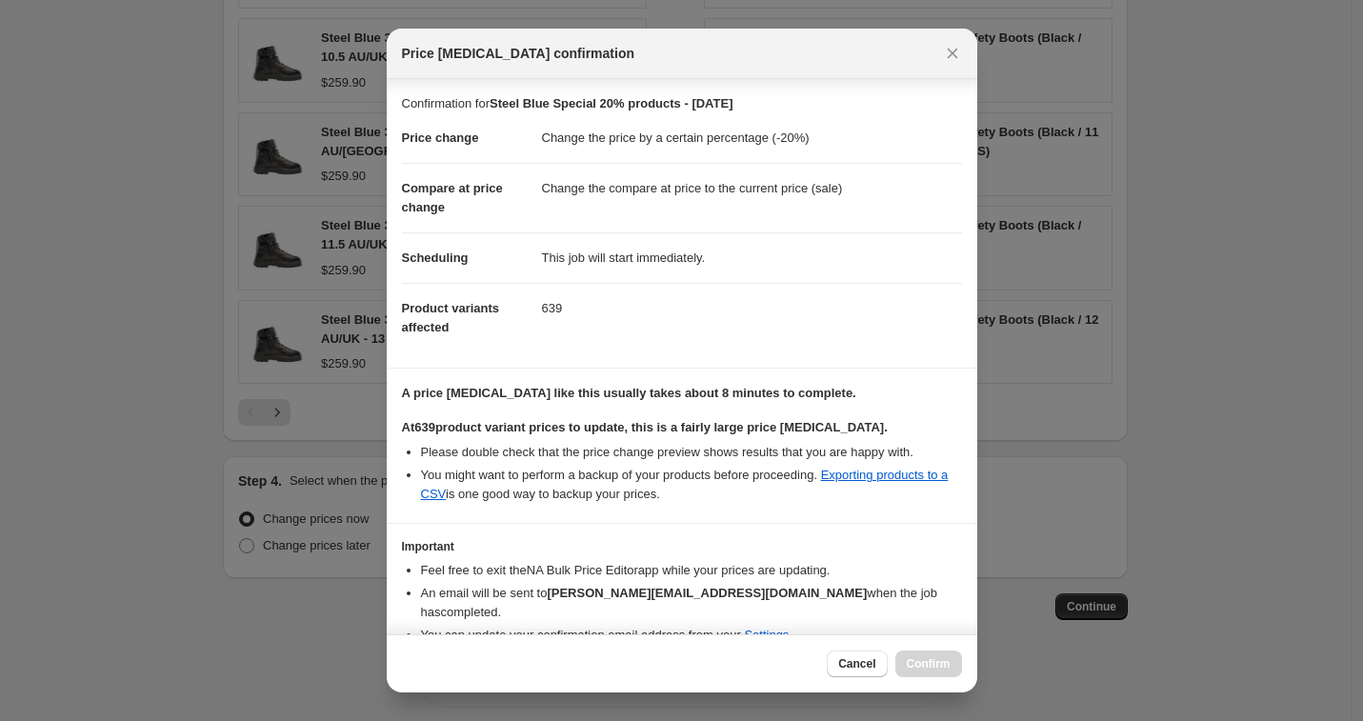
scroll to position [87, 0]
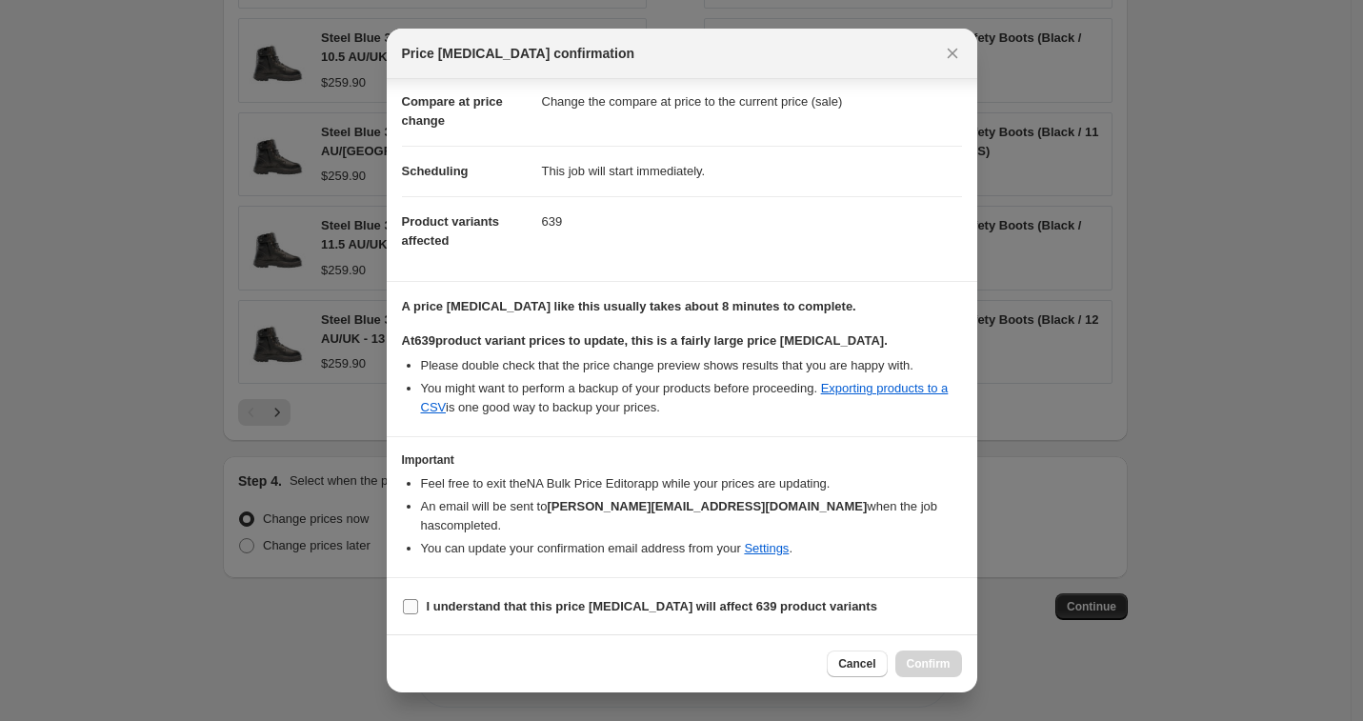
click at [411, 608] on input "I understand that this price [MEDICAL_DATA] will affect 639 product variants" at bounding box center [410, 606] width 15 height 15
checkbox input "true"
click at [919, 668] on span "Confirm" at bounding box center [929, 663] width 44 height 15
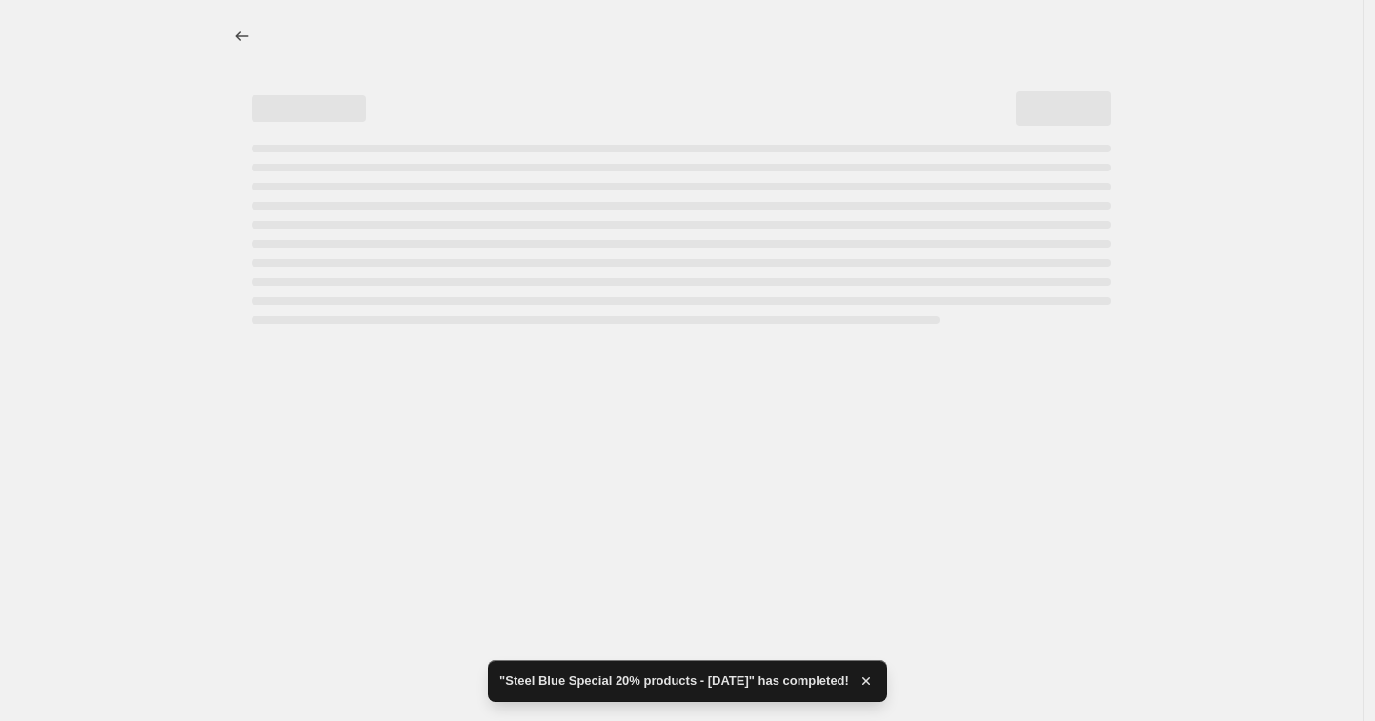
select select "percentage"
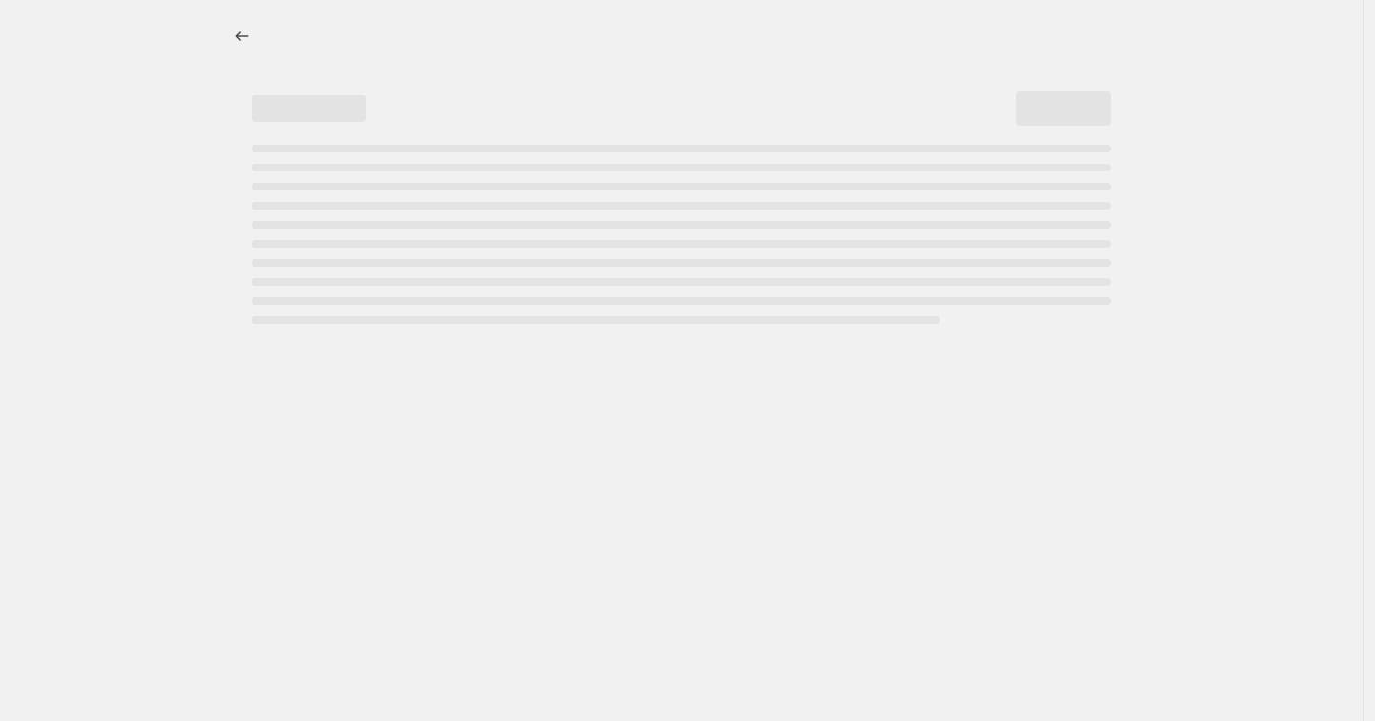
select select "percentage"
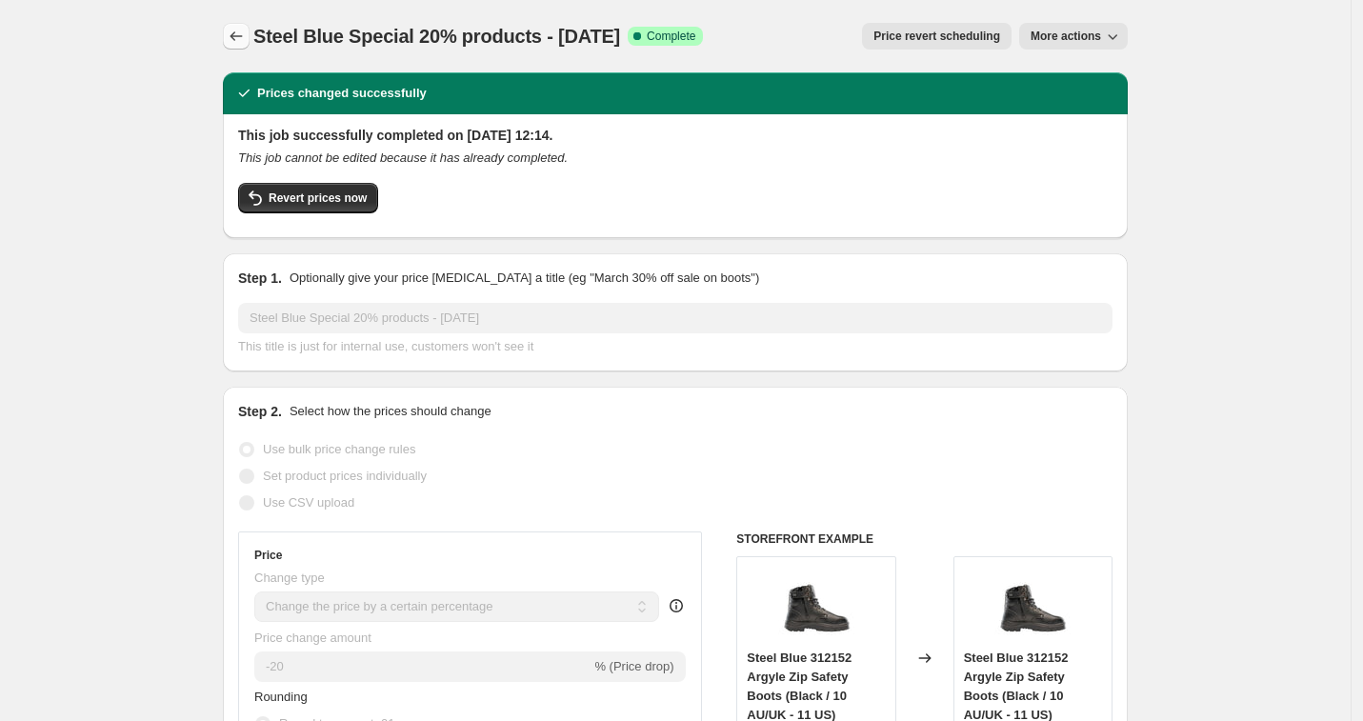
click at [238, 36] on icon "Price change jobs" at bounding box center [237, 36] width 12 height 10
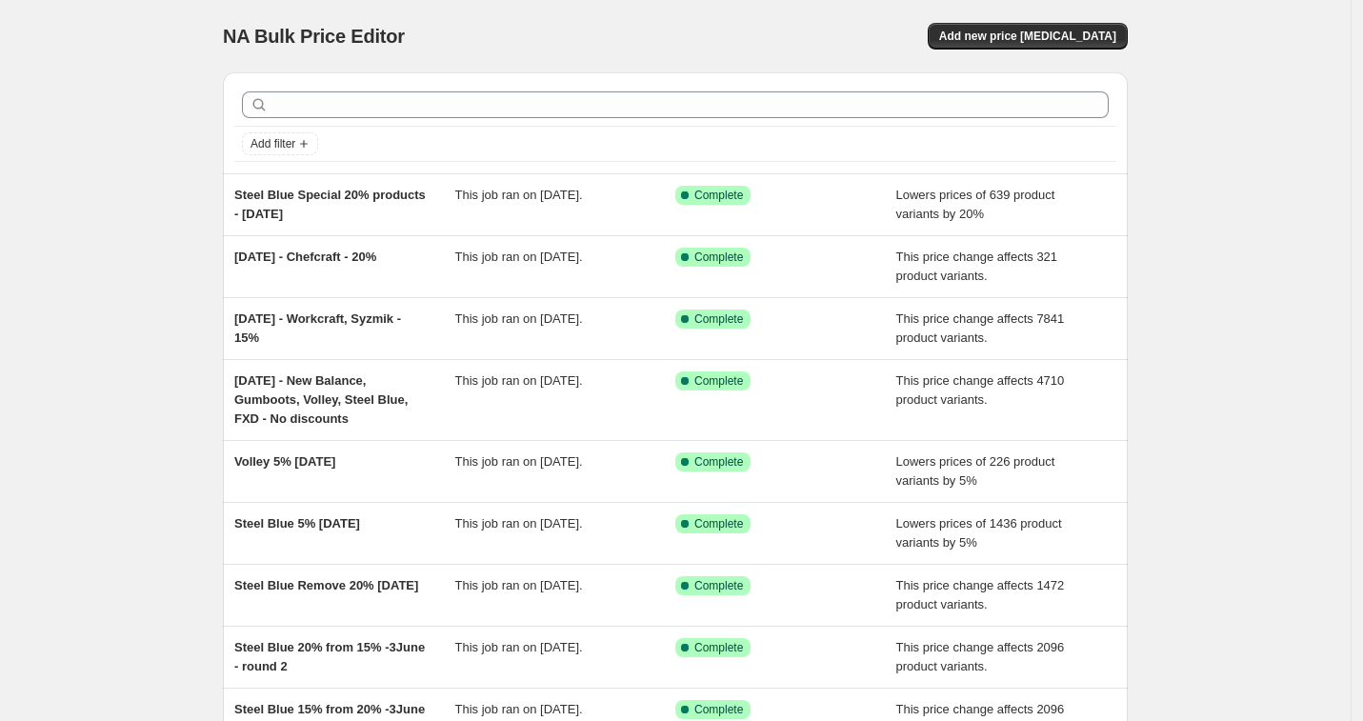
click at [111, 376] on div "NA Bulk Price Editor. This page is ready NA Bulk Price Editor Add new price cha…" at bounding box center [675, 500] width 1351 height 1000
